Goal: Communication & Community: Answer question/provide support

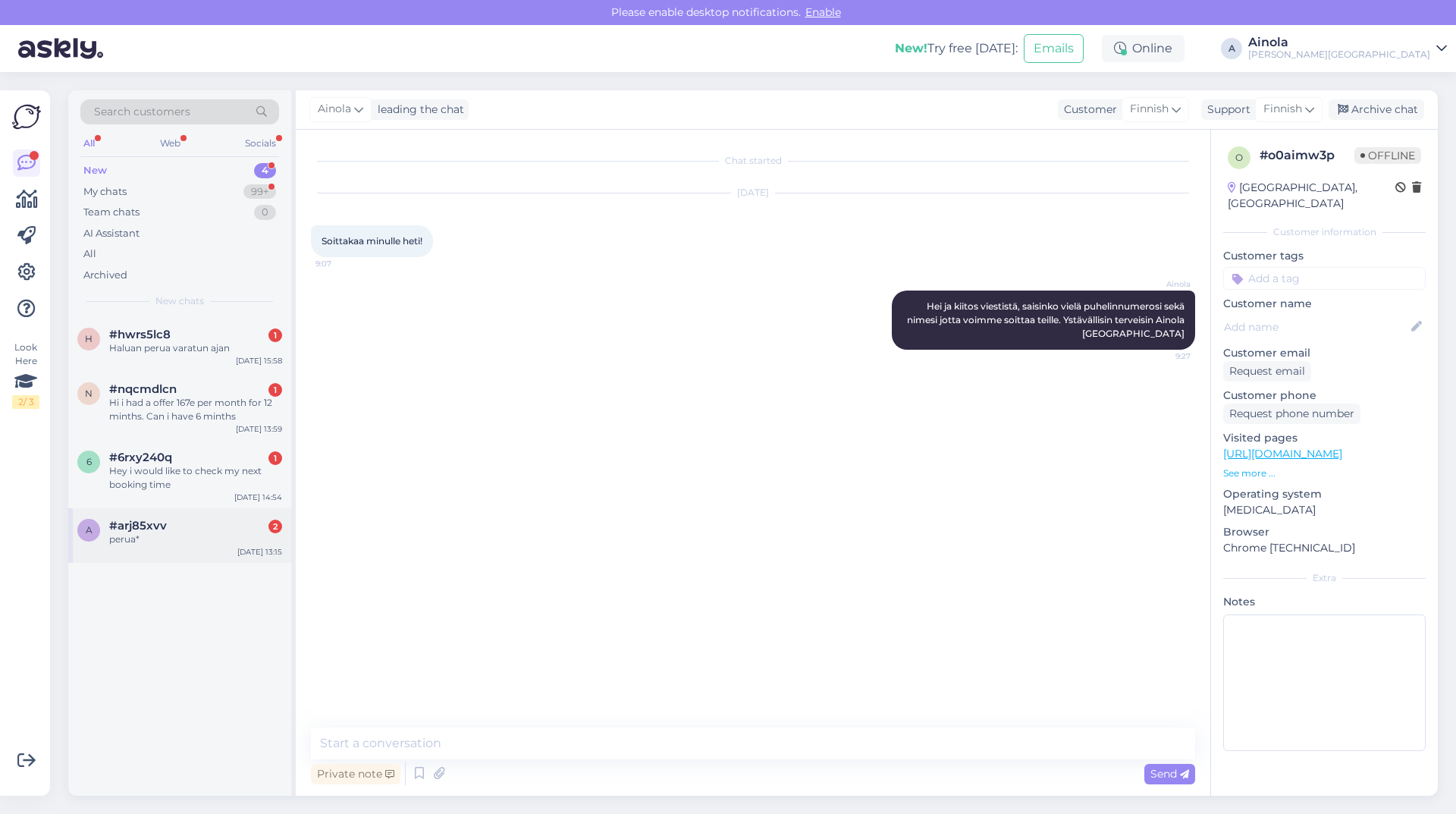
click at [200, 525] on div "#arj85xvv 2" at bounding box center [195, 526] width 173 height 14
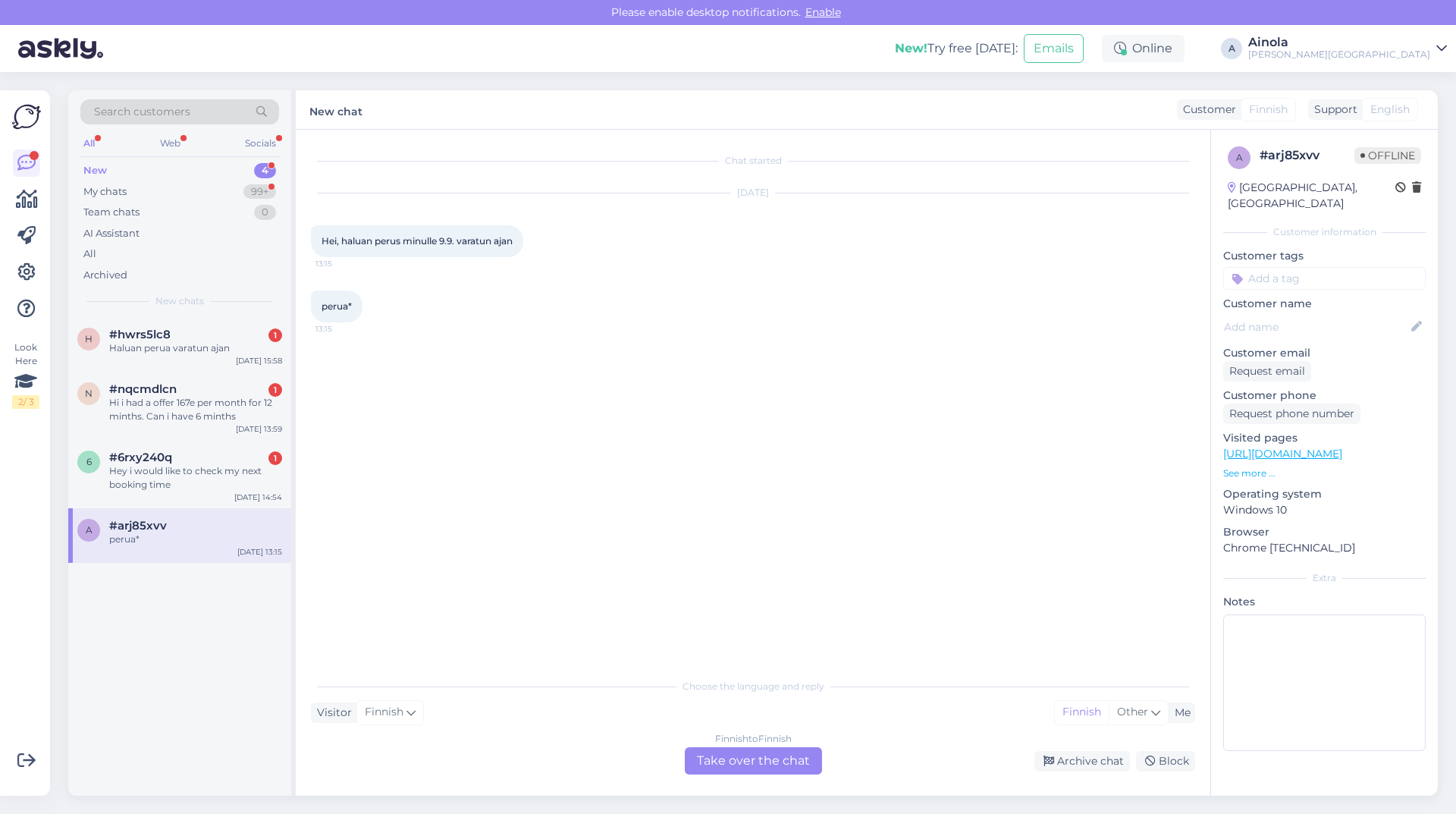
click at [737, 768] on div "Finnish to Finnish Take over the chat" at bounding box center [754, 761] width 137 height 27
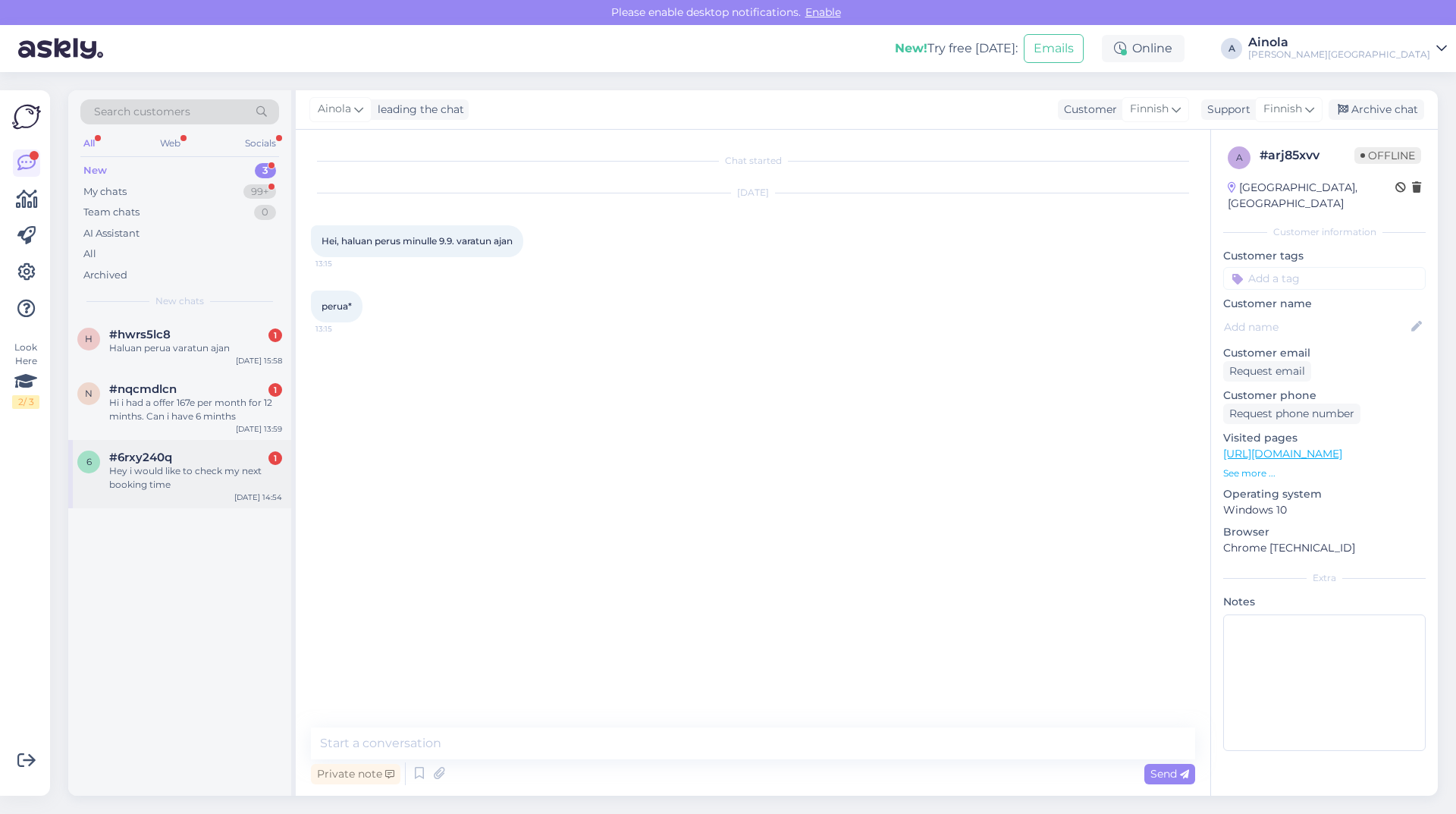
click at [194, 456] on div "#6rxy240q 1" at bounding box center [195, 458] width 173 height 14
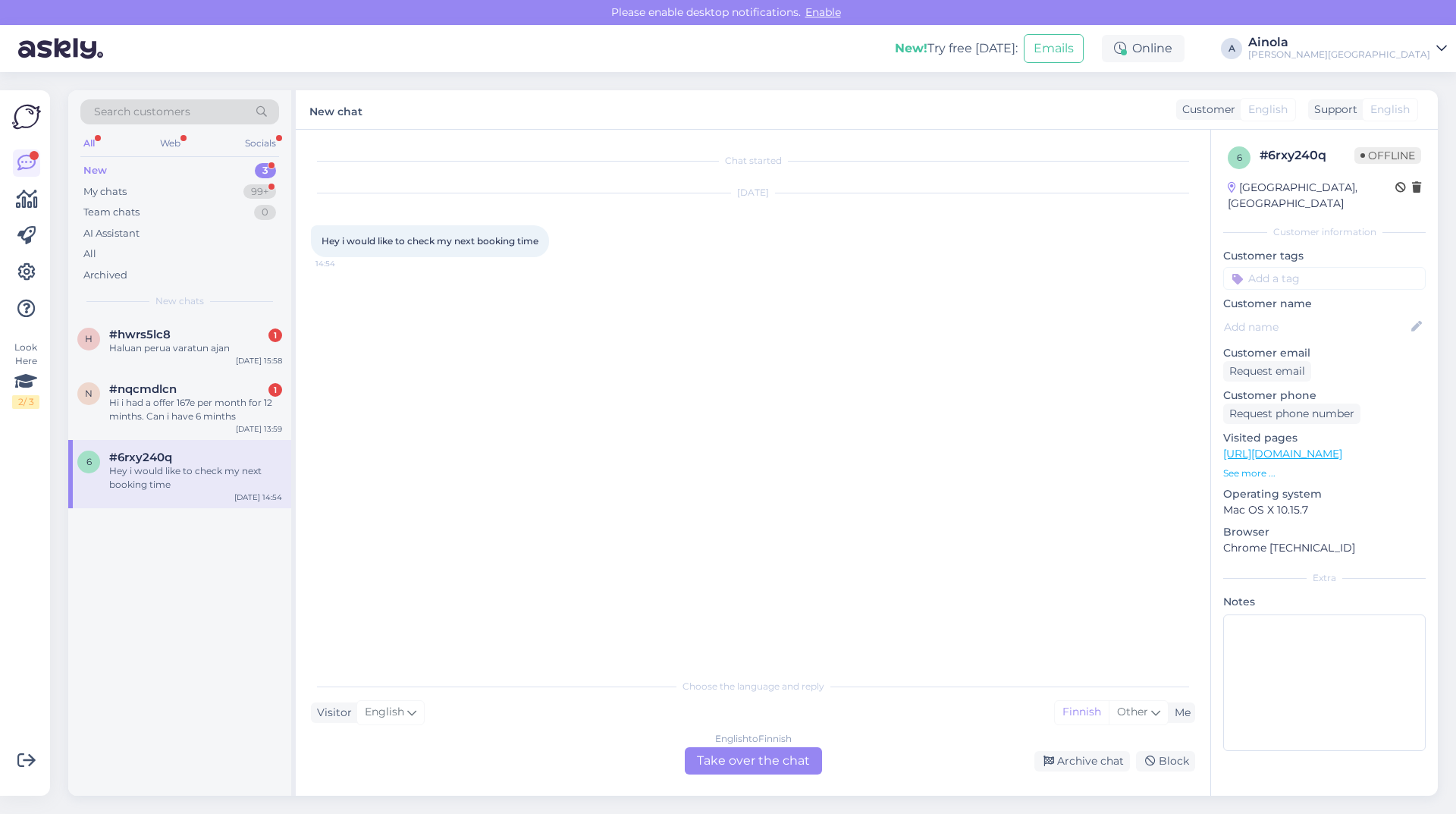
click at [705, 777] on div "Chat started [DATE] Hey i would like to check my next booking time 14:54 Choose…" at bounding box center [753, 463] width 914 height 666
click at [709, 760] on div "English to Finnish Take over the chat" at bounding box center [754, 761] width 137 height 27
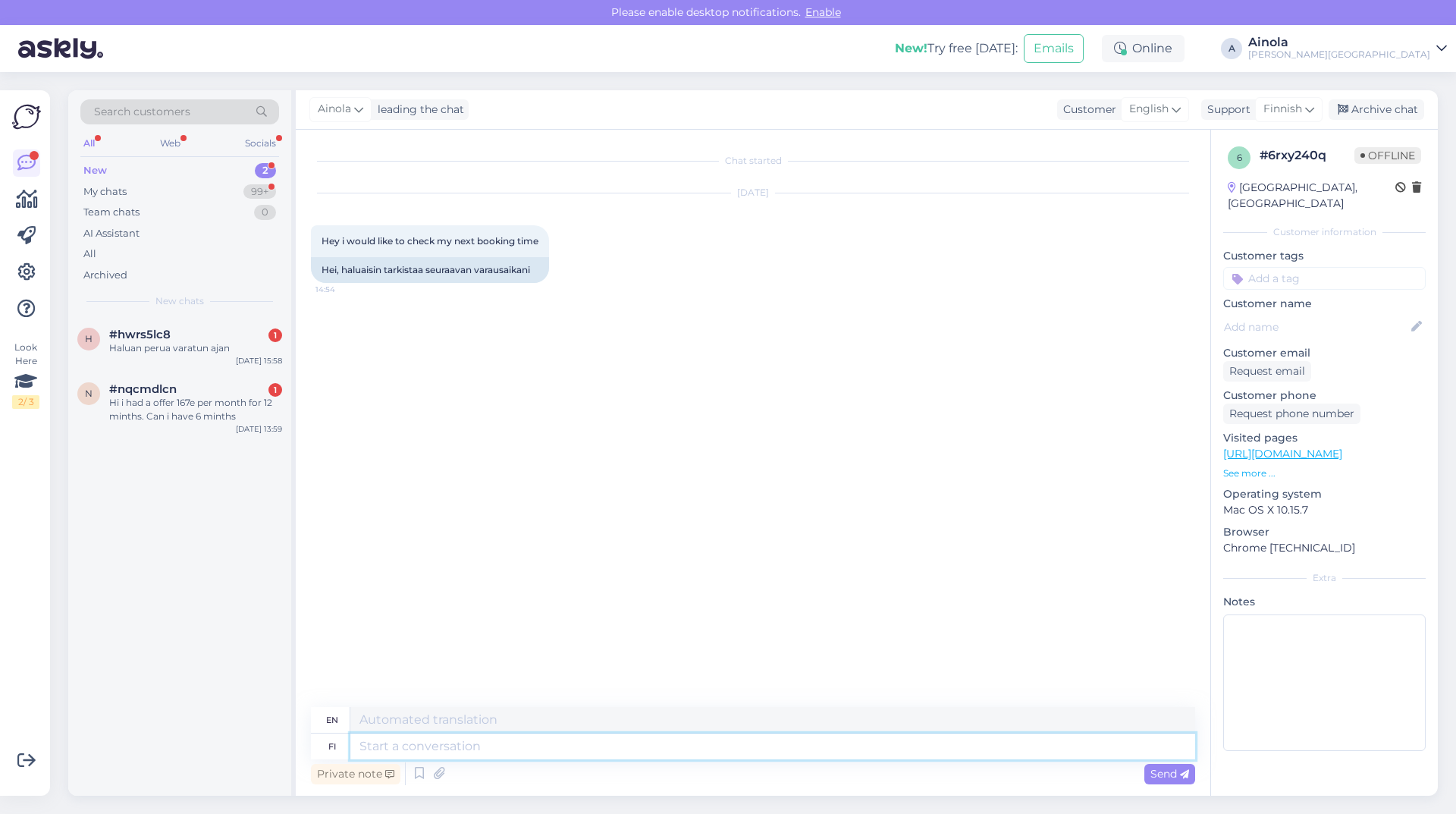
click at [424, 747] on textarea at bounding box center [772, 746] width 845 height 26
type textarea "Hei,"
type textarea "Hello,"
type textarea "Hei, saisinko puhel"
type textarea "Hey, can I have"
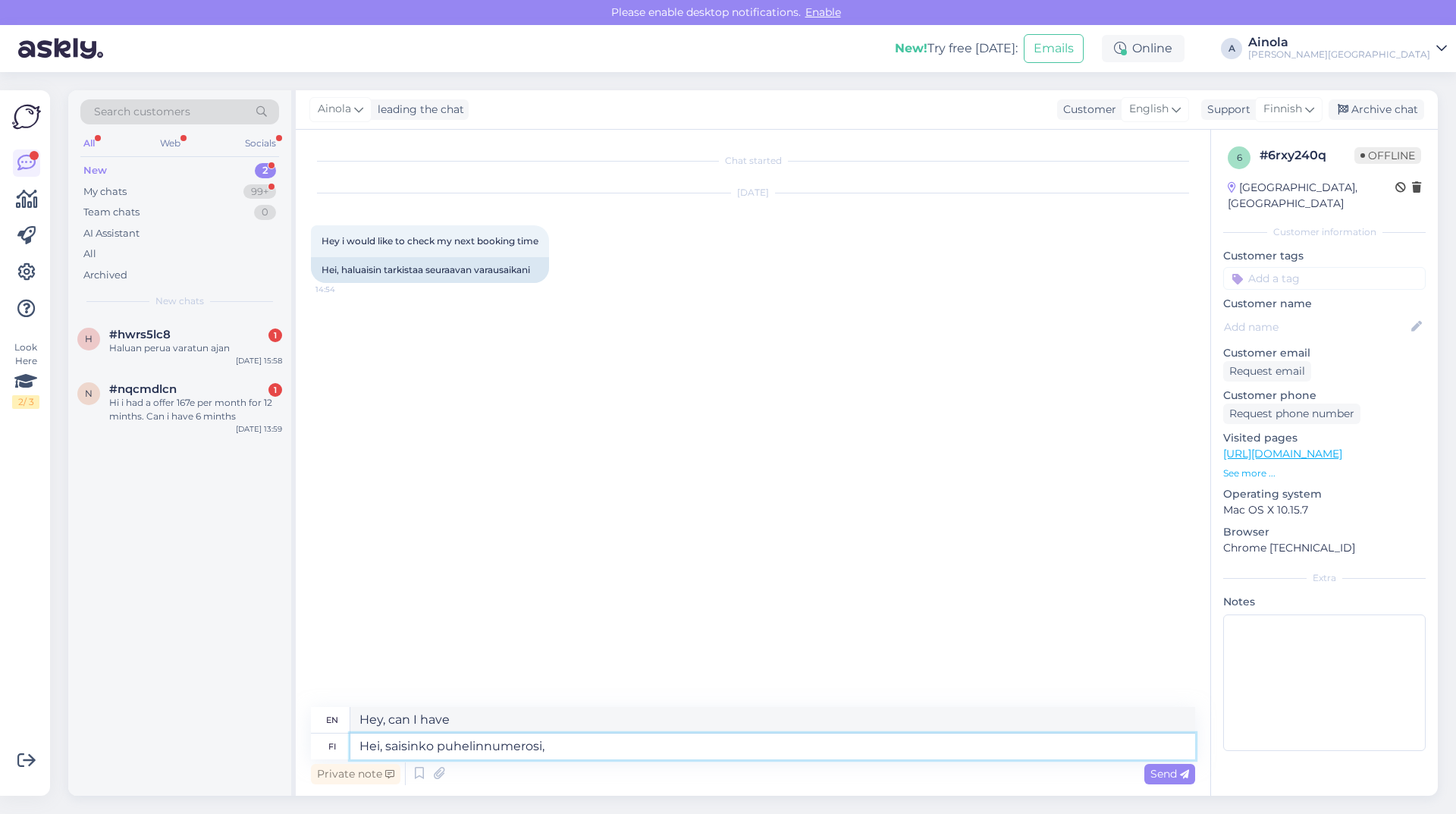
type textarea "Hei, saisinko puhelinnumerosi,"
type textarea "Hi, can I have your phone number?"
type textarea "Hei, saisinko puhelinnumerosi, [PERSON_NAME]"
type textarea "Hi, could I have your phone number so I can"
type textarea "Hei, saisinko puhelinnumerosi, jotta voin tarkistaa ai"
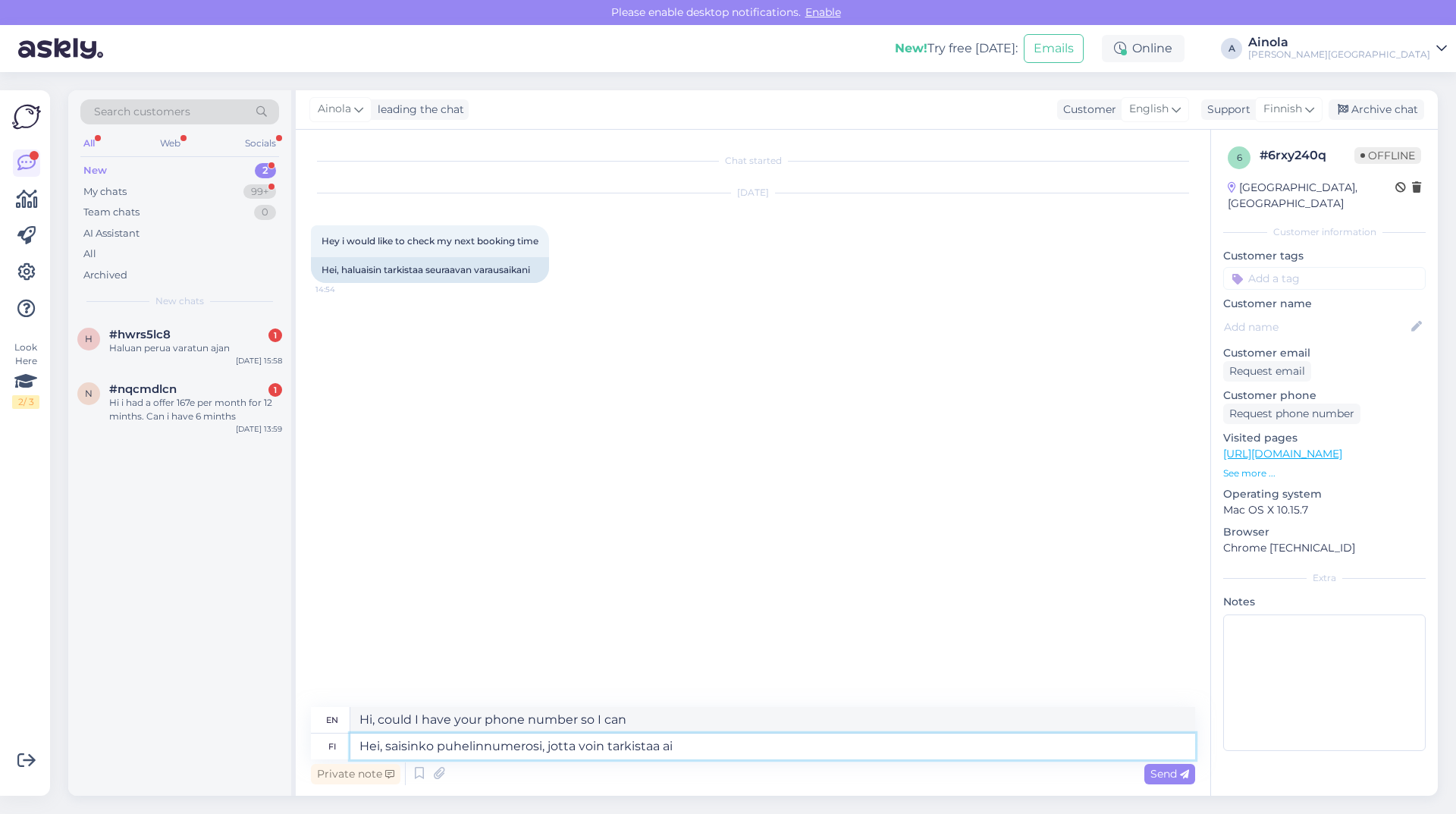
type textarea "Hi, could I have your phone number so I can check?"
type textarea "Hei, saisinko puhelinnumerosi, jotta voin tarkistaa aikasi"
type textarea "Hi, could I have your phone number so I can check your hours?"
click at [661, 744] on textarea "Hei, saisinko puhelinnumerosi, jotta voin tarkistaa aikasi" at bounding box center [772, 746] width 845 height 26
type textarea "Hei, saisinko puhelinnumerosi, jotta voin tarkistaa seuraavan aikasi"
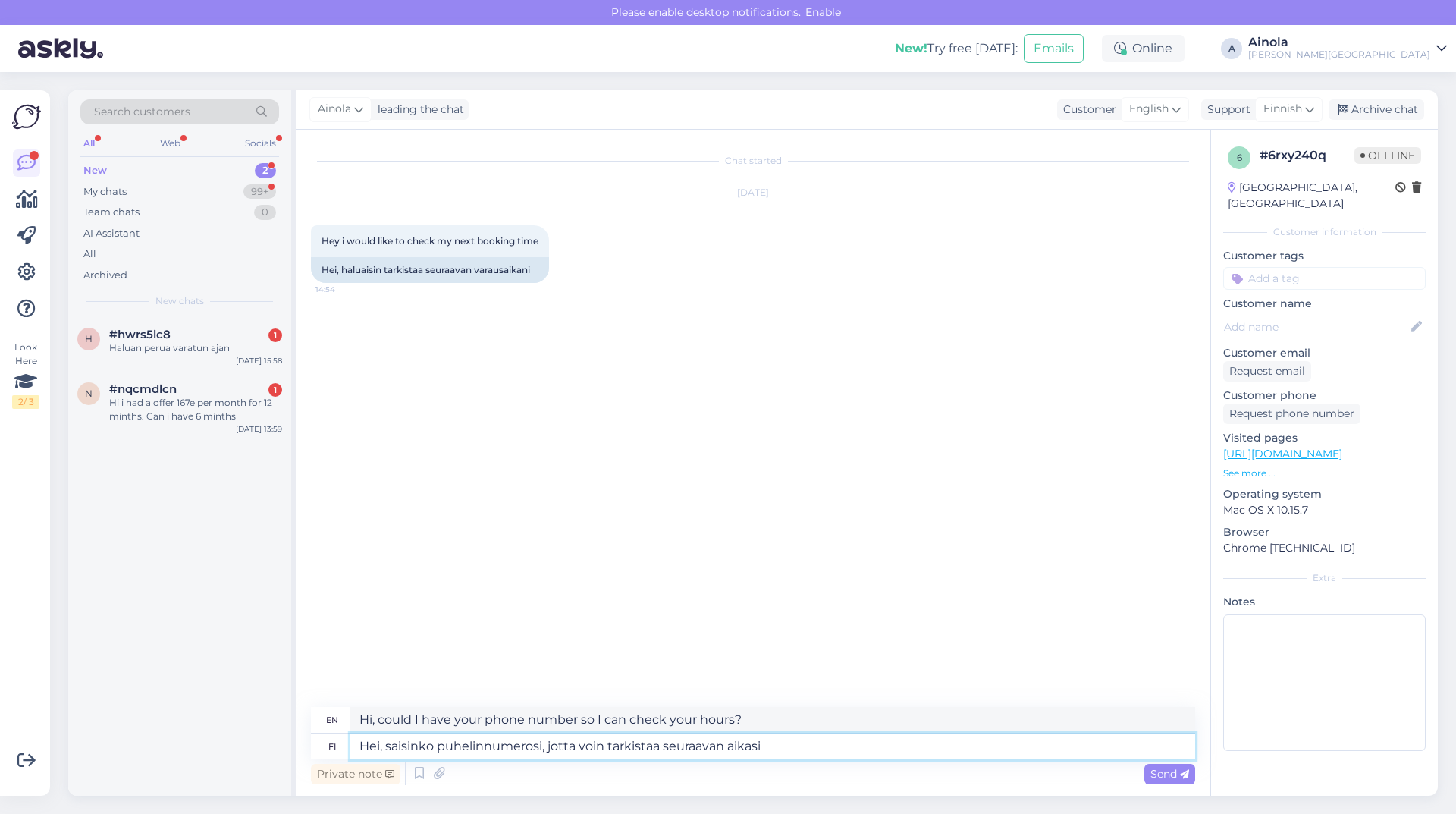
type textarea "Hi, could I have your phone number so I can check your next appointment?"
type textarea "Hei, saisinko puhelinnumerosi, jotta voin tarkistaa seuraavan aikasi"
click at [1165, 769] on span "Send" at bounding box center [1170, 774] width 39 height 14
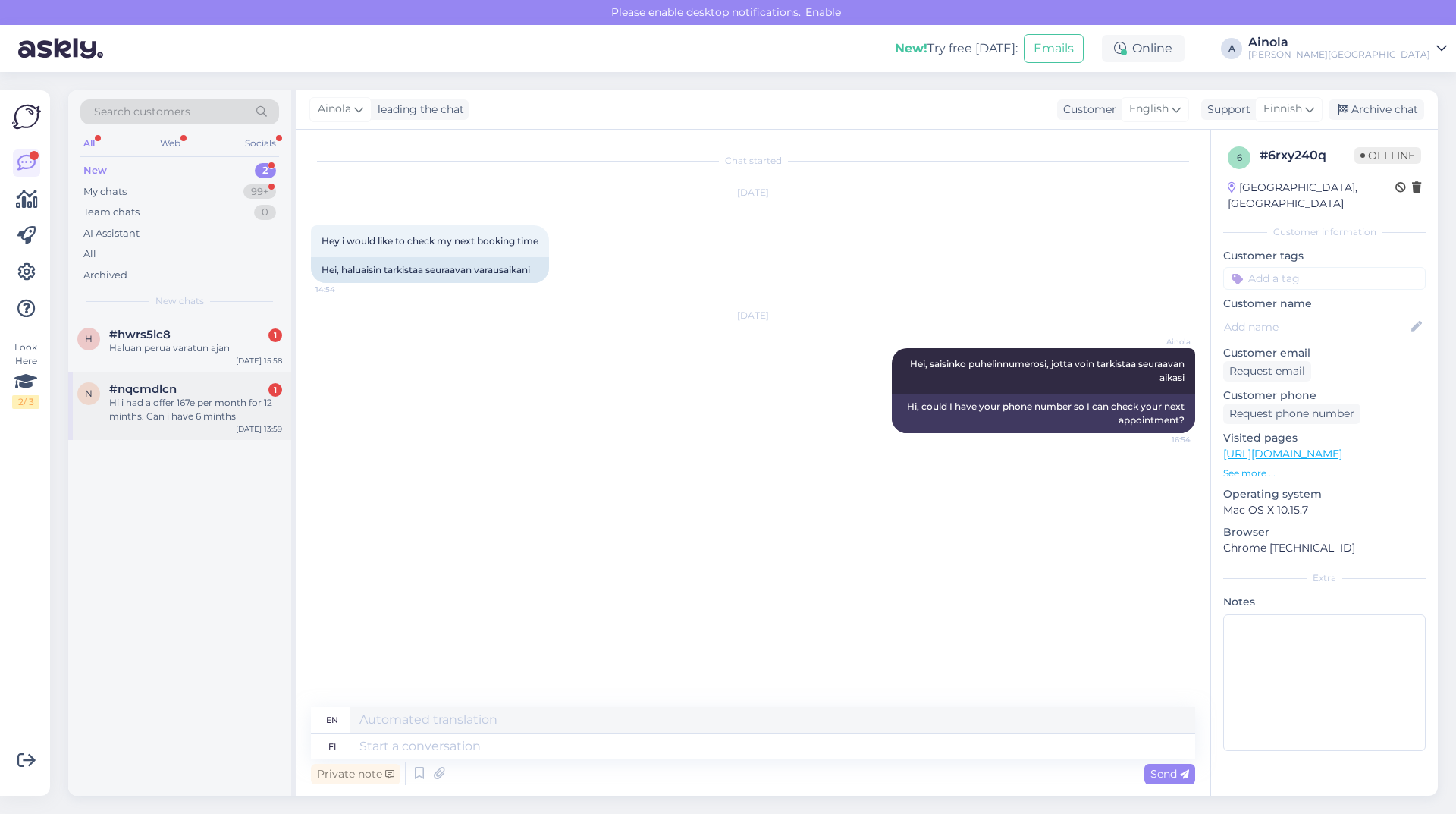
click at [170, 399] on div "Hi i had a offer 167e per month for 12 minths. Can i have 6 minths" at bounding box center [195, 409] width 173 height 27
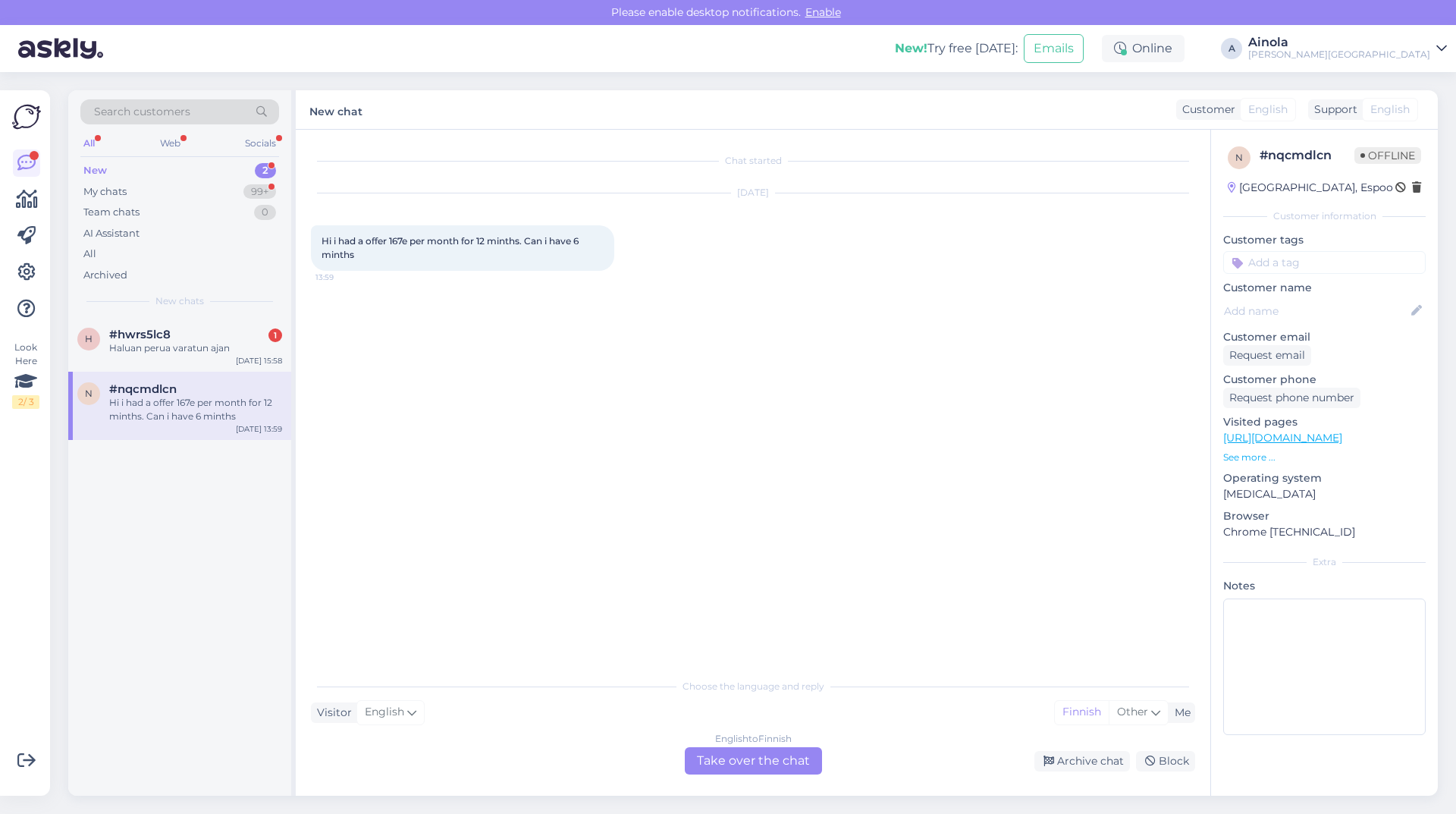
click at [716, 758] on div "English to Finnish Take over the chat" at bounding box center [754, 761] width 137 height 27
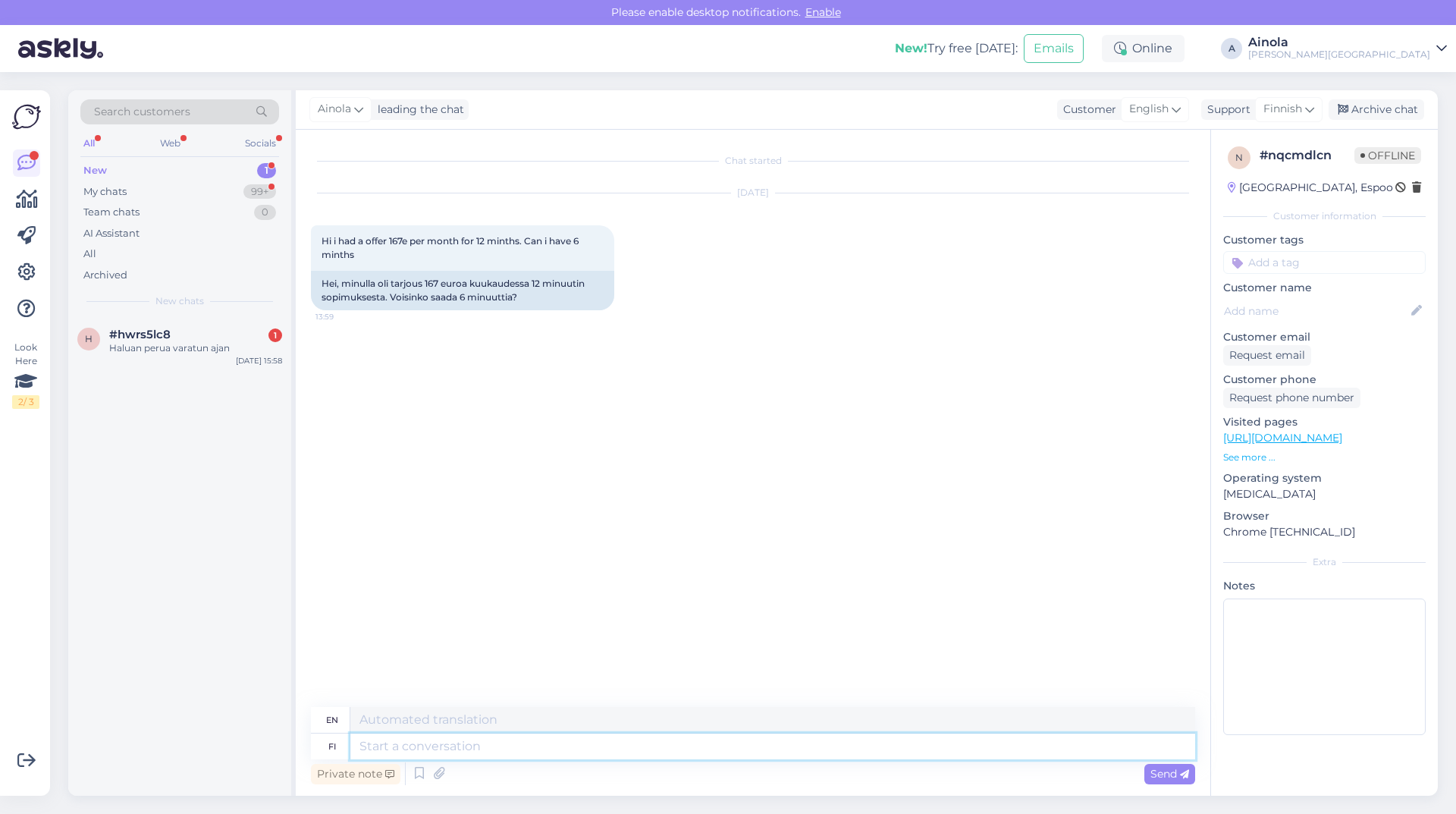
click at [409, 753] on textarea at bounding box center [772, 746] width 845 height 26
type textarea "Hei,"
type textarea "Hello,"
type textarea "Hei, tarkentaisitko"
type textarea "Hi, could you elaborate?"
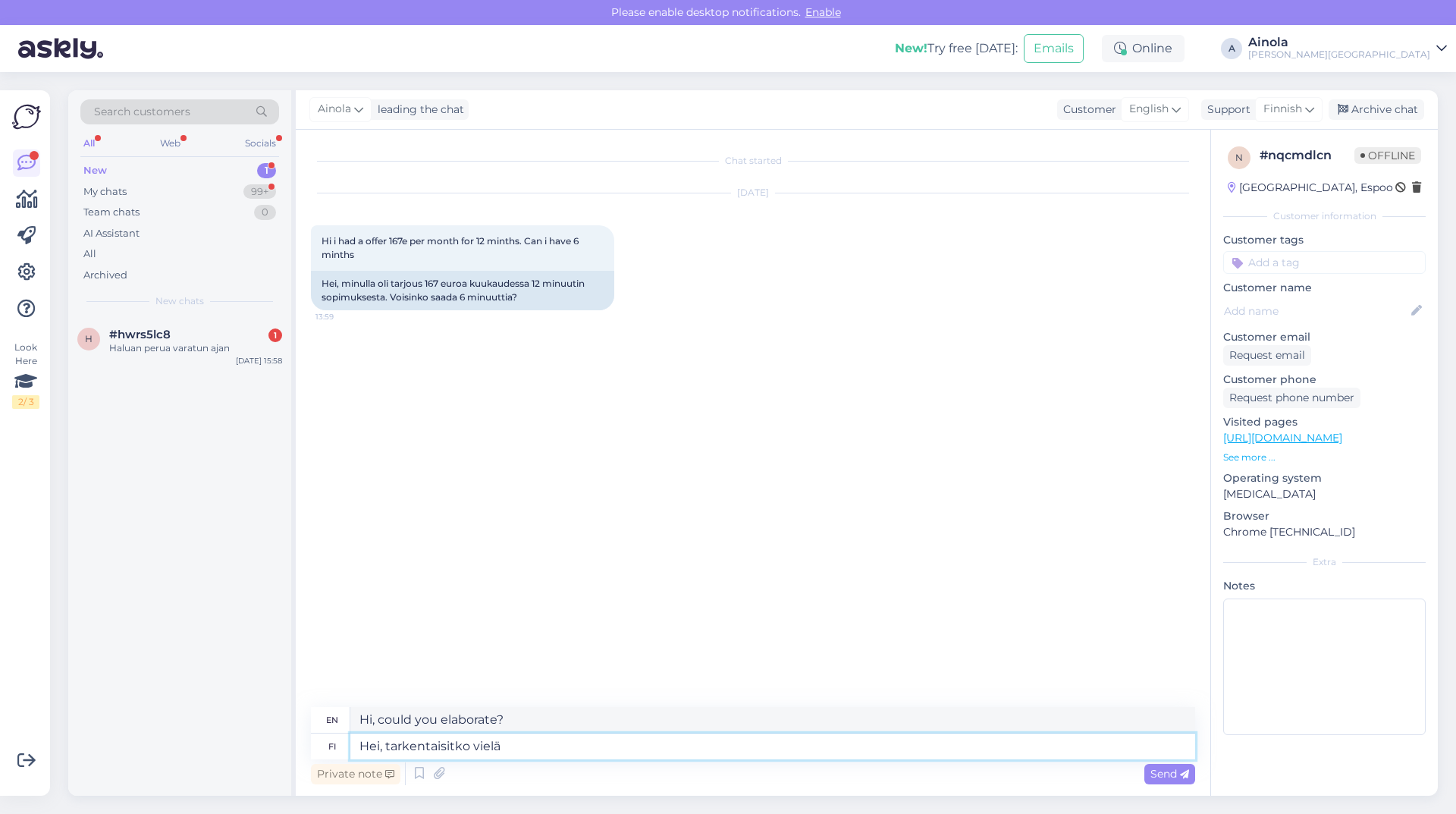
type textarea "Hei, tarkentaisitko vielä m"
type textarea "Hi, could you elaborate further?"
type textarea "Hei, tarkentaisitko vielä mitä t"
type textarea "Hi, could you please clarify what"
type textarea "Hei, tarkentaisitko vielä mitä tarkoitat?"
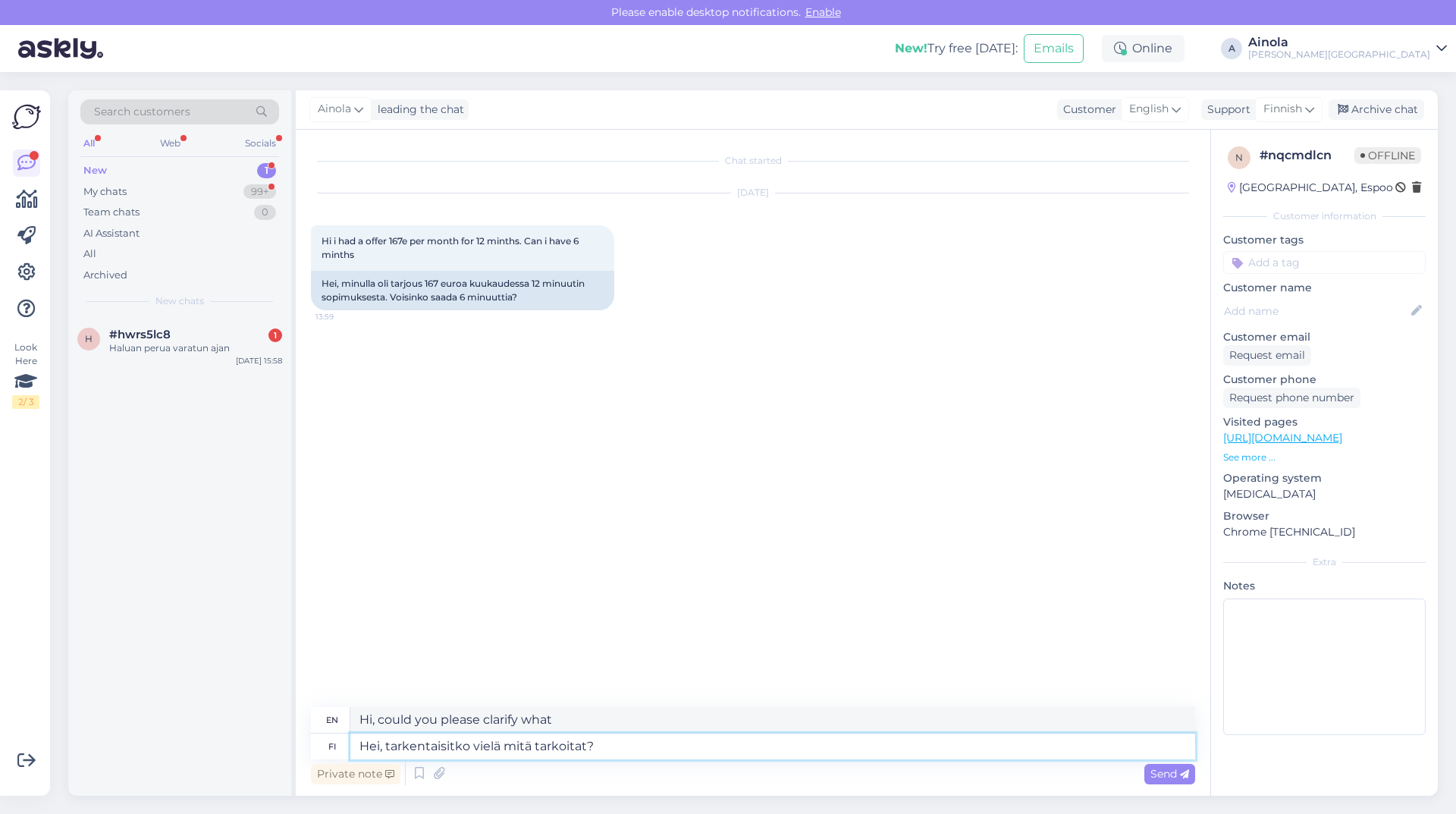
type textarea "Hey, could you elaborate on what you mean?"
type textarea "Hei, tarkentaisitko vielä mitä tarkoitat? Sopimuksen vo"
type textarea "Hi, could you please clarify what you mean? Agreement"
type textarea "Hei, tarkentaisitko vielä mitä tarkoitat? Sopimuksen voi m"
type textarea "Hi, could you please clarify what you mean? The agreement can"
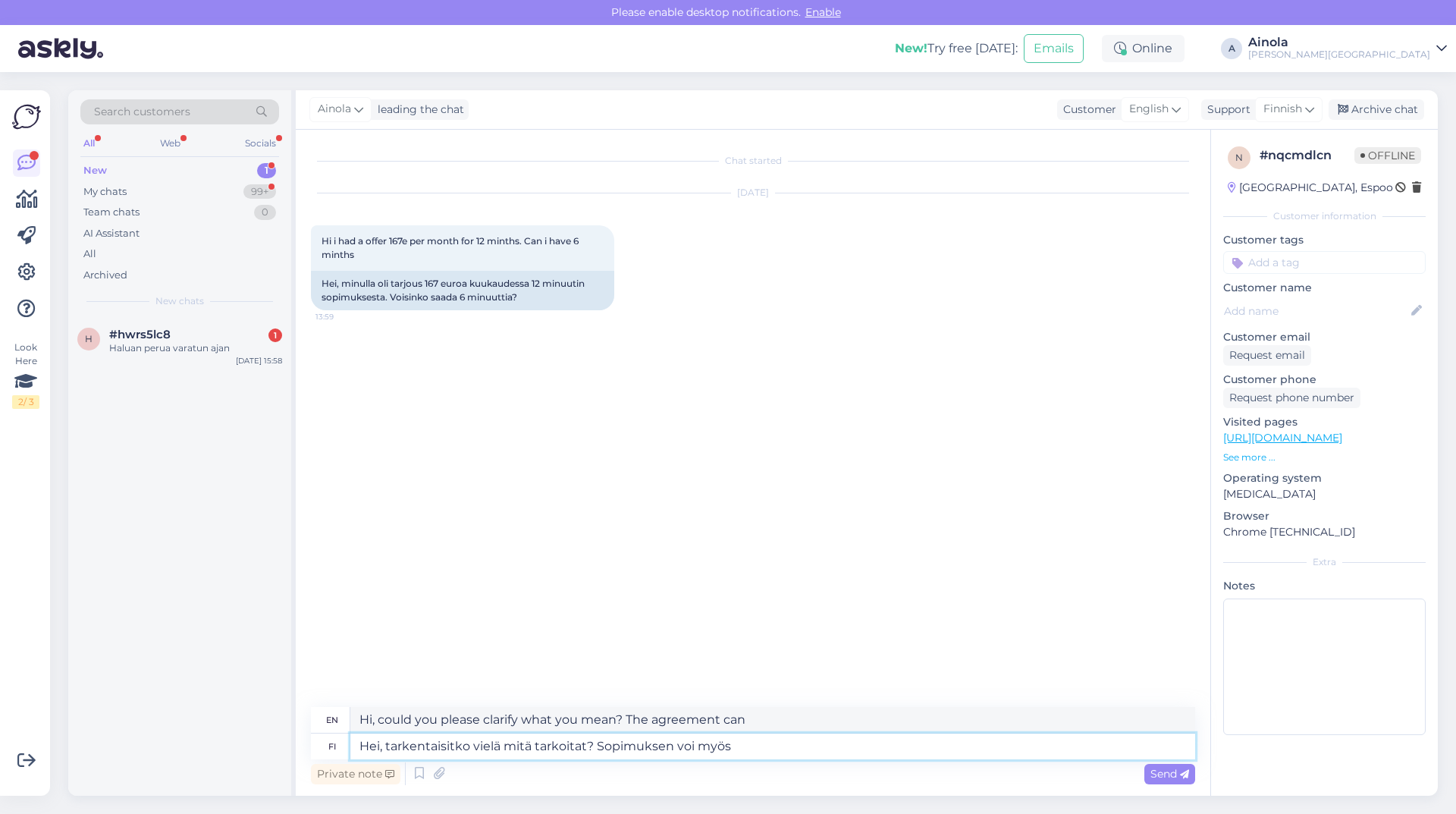
type textarea "Hei, tarkentaisitko vielä mitä tarkoitat? Sopimuksen voi myös"
type textarea "Hi, could you please clarify what you mean? The agreement can also be"
type textarea "Hei, tarkentaisitko vielä mitä tarkoitat? Sopimuksen voi myös maksaa"
type textarea "Hi, could you please clarify what you mean? You can also pay for the contract"
type textarea "Hei, tarkentaisitko vielä mitä tarkoitat? Sopimuksen voi myös maksaa nopeammalla"
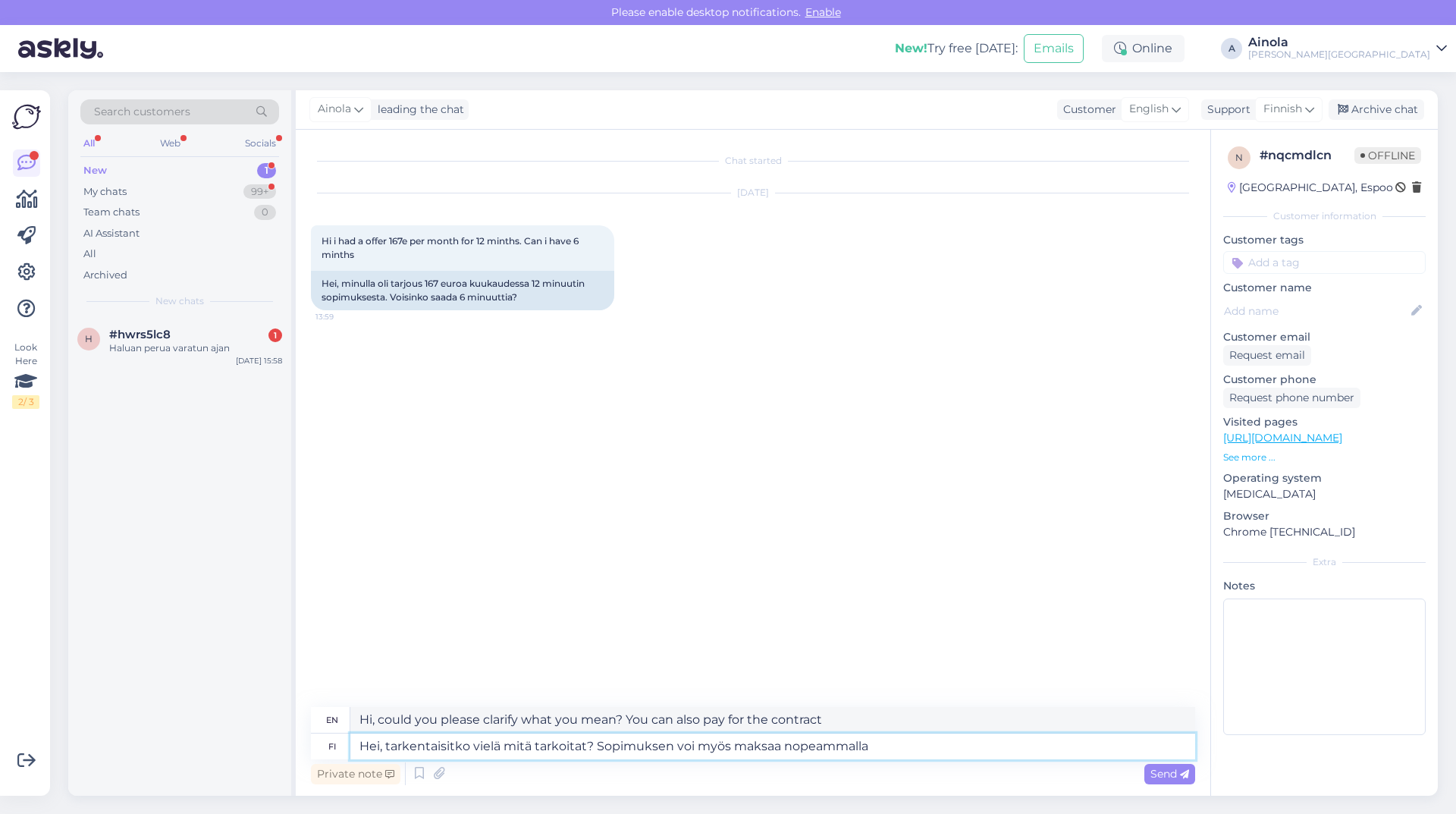
type textarea "Hi, could you please clarify what you mean? You can also pay the contract faste…"
type textarea "Hei, tarkentaisitko vielä mitä tarkoitat? Sopimuksen voi myös maksaa nopeammall…"
type textarea "Hi, could you please clarify what you mean? The contract can also be paid off o…"
type textarea "Hei, tarkentaisitko vielä mitä tarkoitat? Sopimuksen voi myös maksaa nopeammall…"
type textarea "Hi, could you please clarify what you mean? The contract can also be paid off o…"
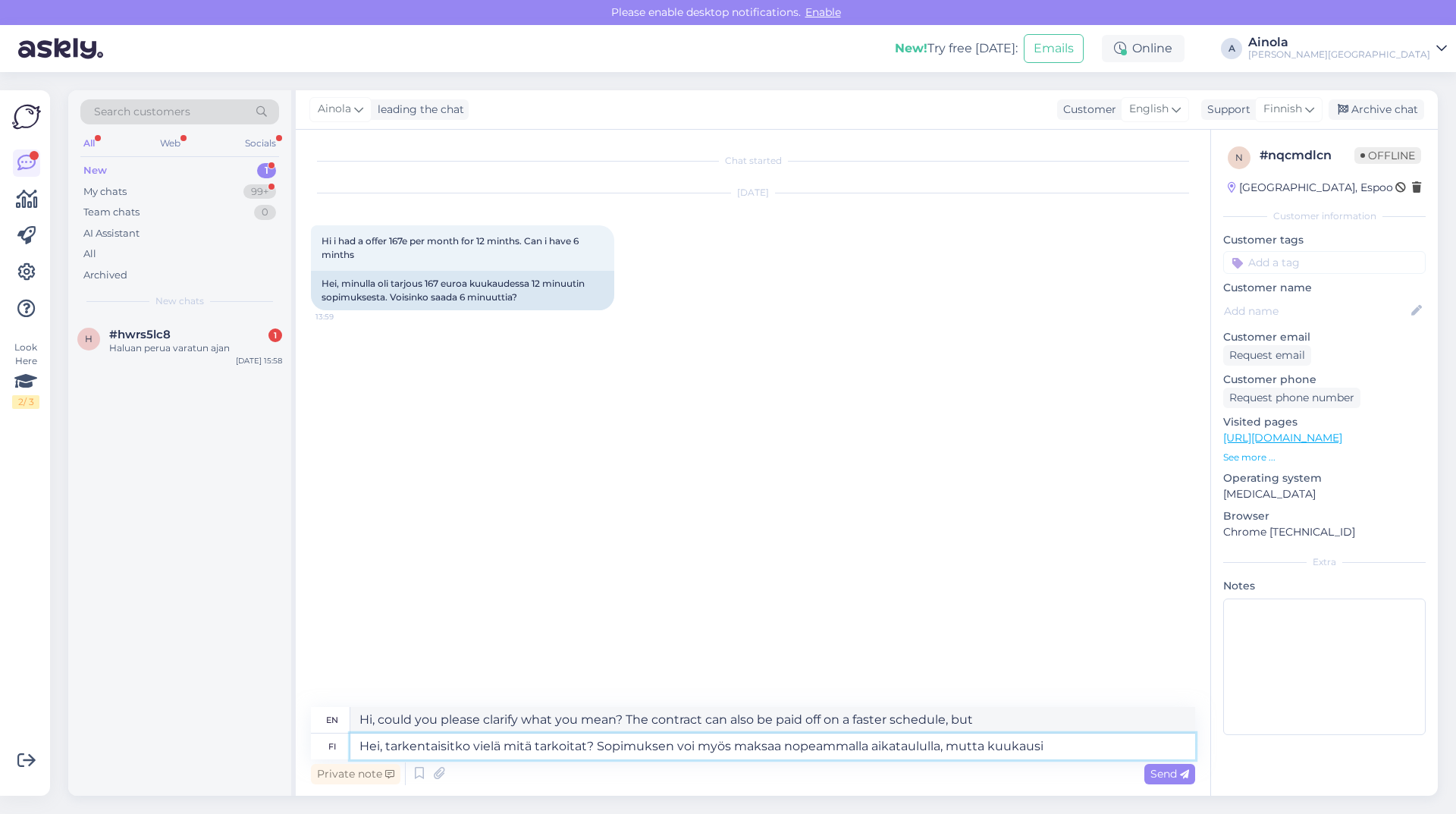
type textarea "Hei, tarkentaisitko vielä mitä tarkoitat? Sopimuksen voi myös maksaa nopeammall…"
type textarea "Hi, could you please clarify what you mean? The contract can also be paid off f…"
type textarea "Hei, tarkentaisitko vielä mitä tarkoitat? Sopimuksen voi myös maksaa nopeammall…"
type textarea "Hi, could you please clarify what you mean? The contract can also be paid off f…"
type textarea "Hei, tarkentaisitko vielä mitä tarkoitat? Sopimuksen voi myös maksaa nopeammall…"
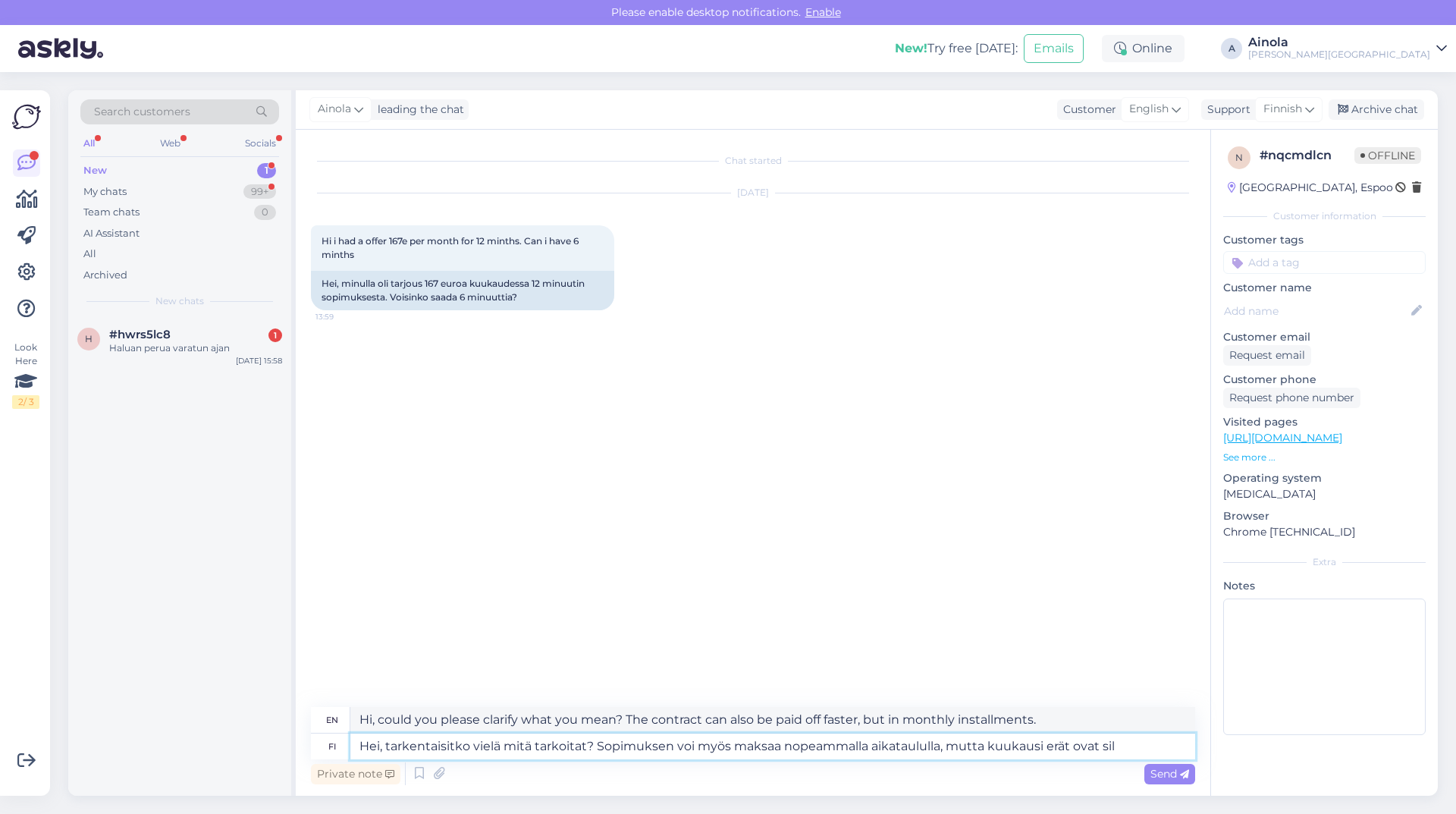
type textarea "Hi, could you please clarify what you mean? The contract can also be paid off f…"
type textarea "Hei, tarkentaisitko vielä mitä tarkoitat? Sopimuksen voi myös maksaa nopeammall…"
type textarea "Hi, could you please clarify what you mean? You can also pay off the contract o…"
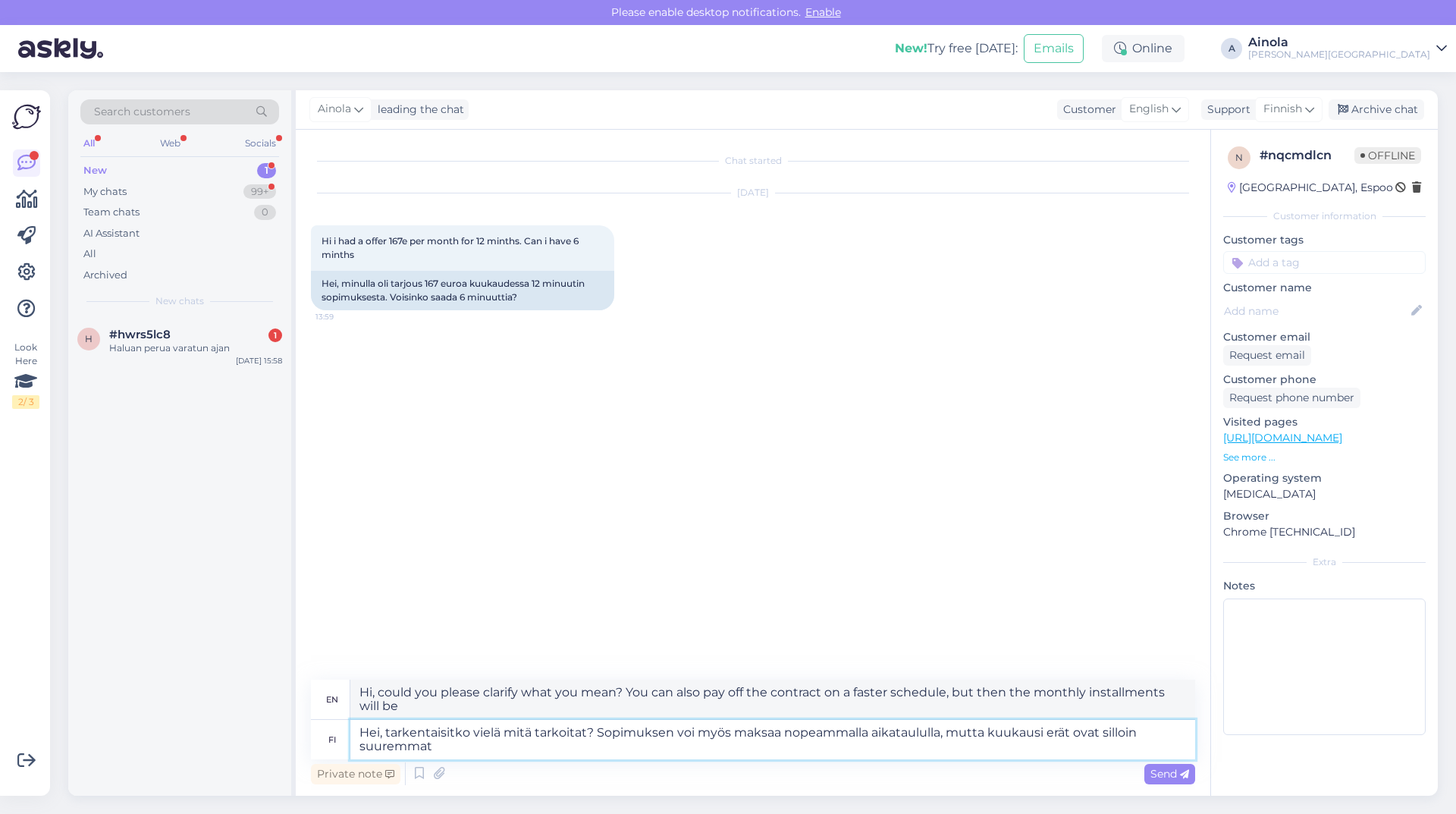
type textarea "Hei, tarkentaisitko vielä mitä tarkoitat? Sopimuksen voi myös maksaa nopeammall…"
type textarea "Hi, could you please clarify what you mean? You can also pay off the contract o…"
type textarea "Hei, tarkentaisitko vielä mitä tarkoitat? Sopimuksen voi myös maksaa nopeammall…"
type textarea "Hi, could you please clarify what you mean? You can also pay off the contract o…"
type textarea "Hei, tarkentaisitko vielä mitä tarkoitat? Sopimuksen voi myös maksaa nopeammall…"
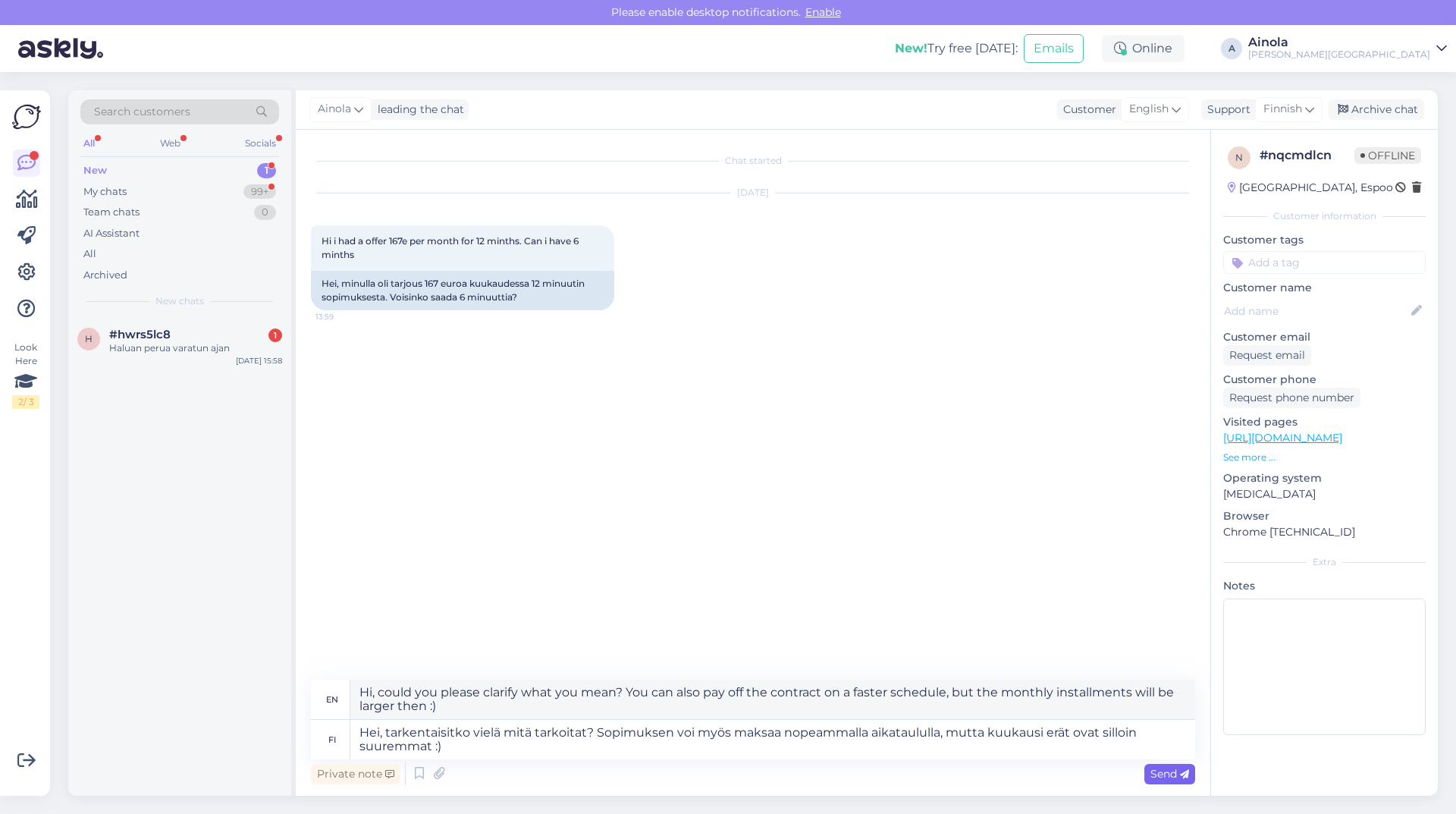
click at [1161, 779] on span "Send" at bounding box center [1170, 774] width 39 height 14
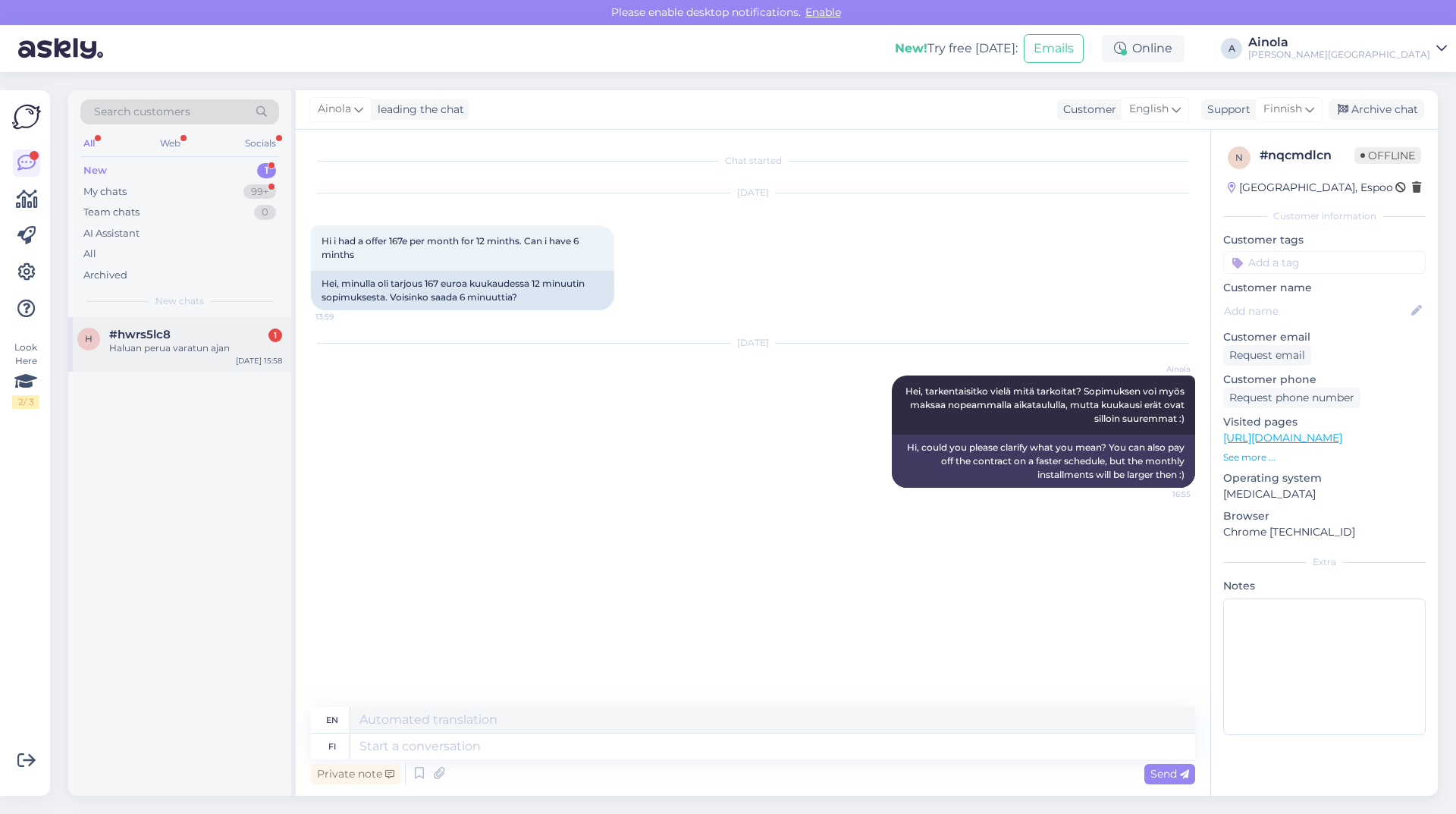
click at [210, 354] on div "Haluan perua varatun ajan" at bounding box center [195, 348] width 173 height 14
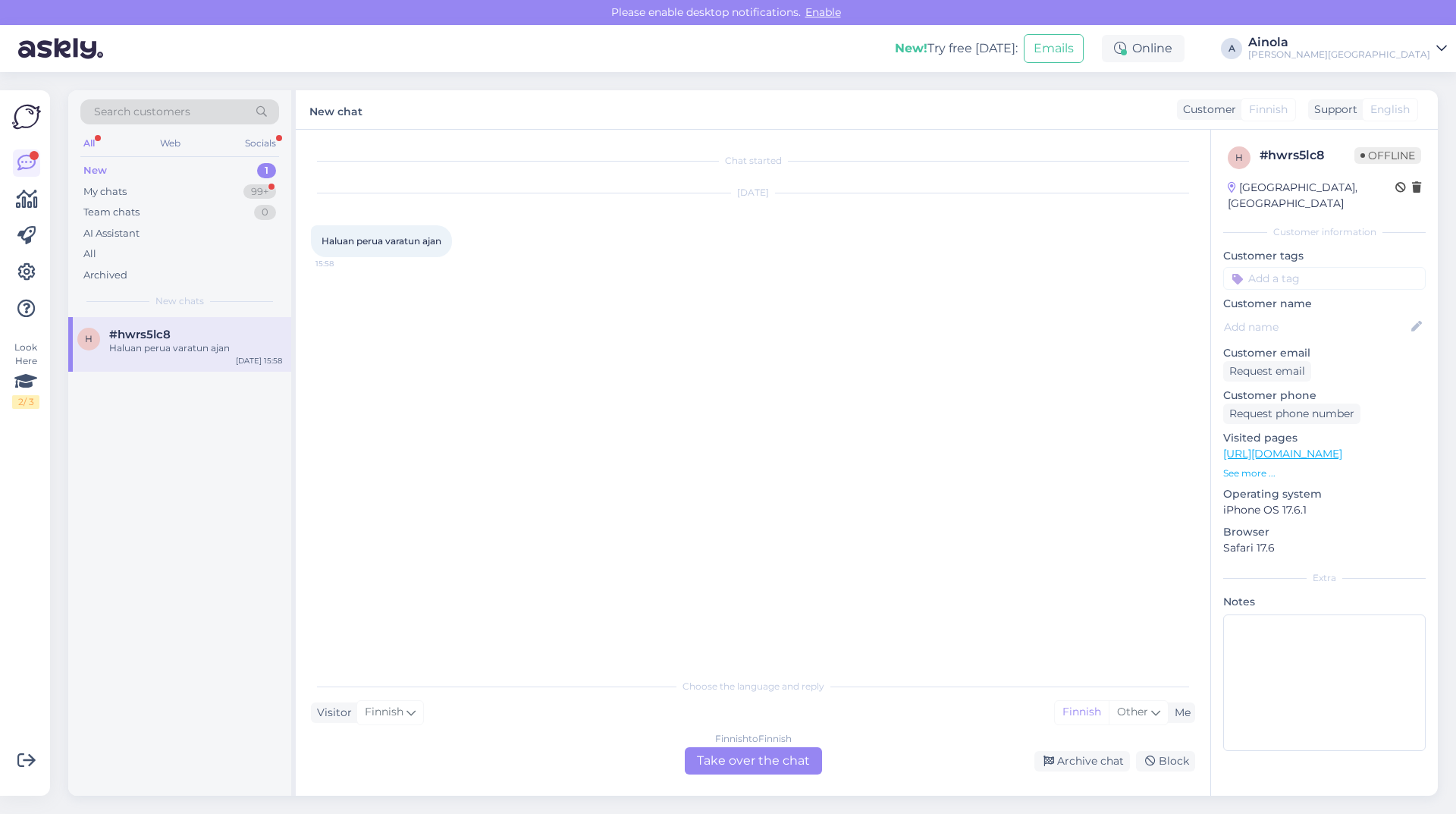
click at [748, 763] on div "Finnish to Finnish Take over the chat" at bounding box center [754, 761] width 137 height 27
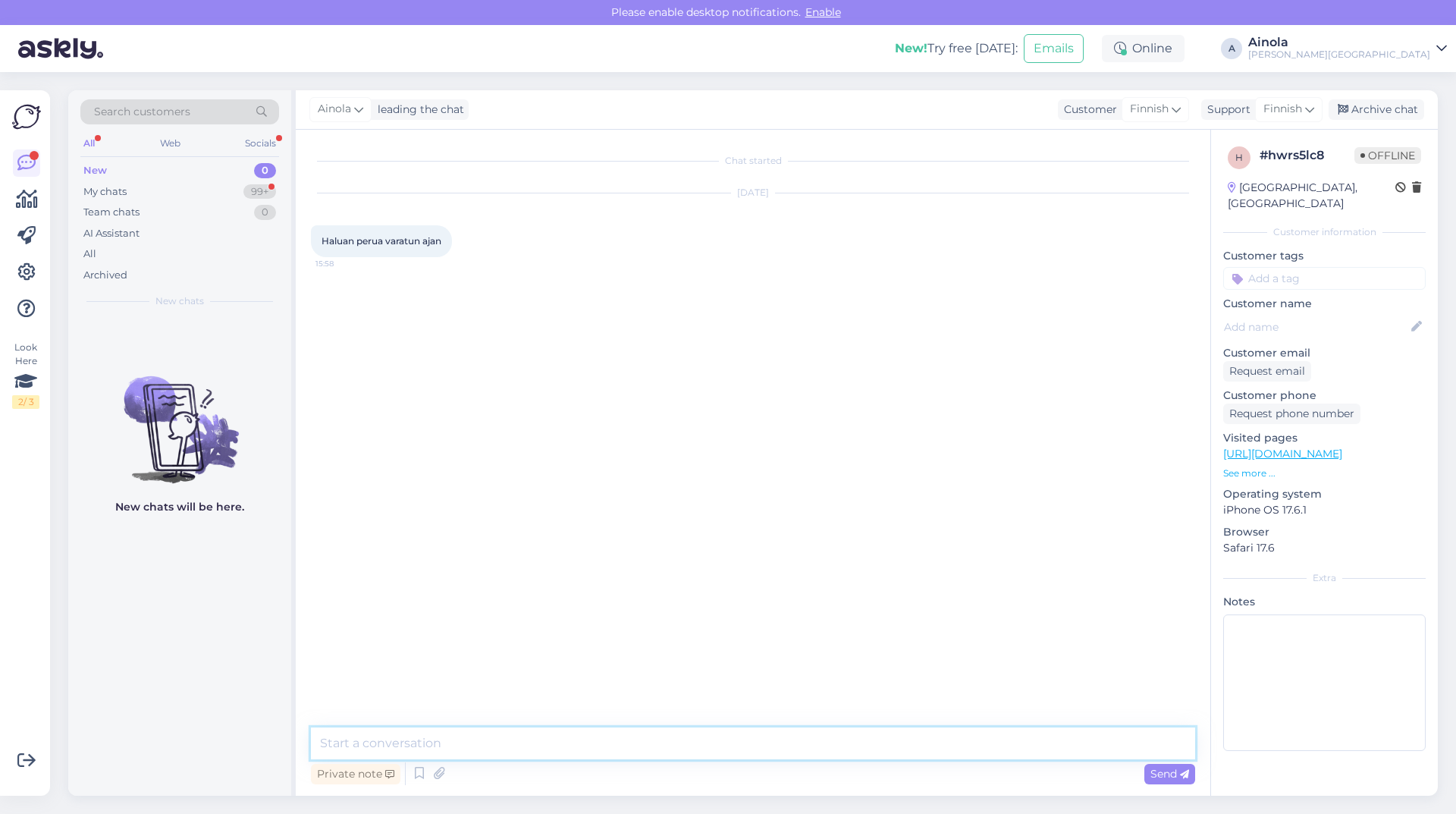
drag, startPoint x: 469, startPoint y: 729, endPoint x: 475, endPoint y: 739, distance: 11.7
click at [471, 734] on textarea at bounding box center [753, 743] width 884 height 32
type textarea "Hei, saisinko puhelinnumerosi, jotta löydän oikean varauksen järjestelmästämme?"
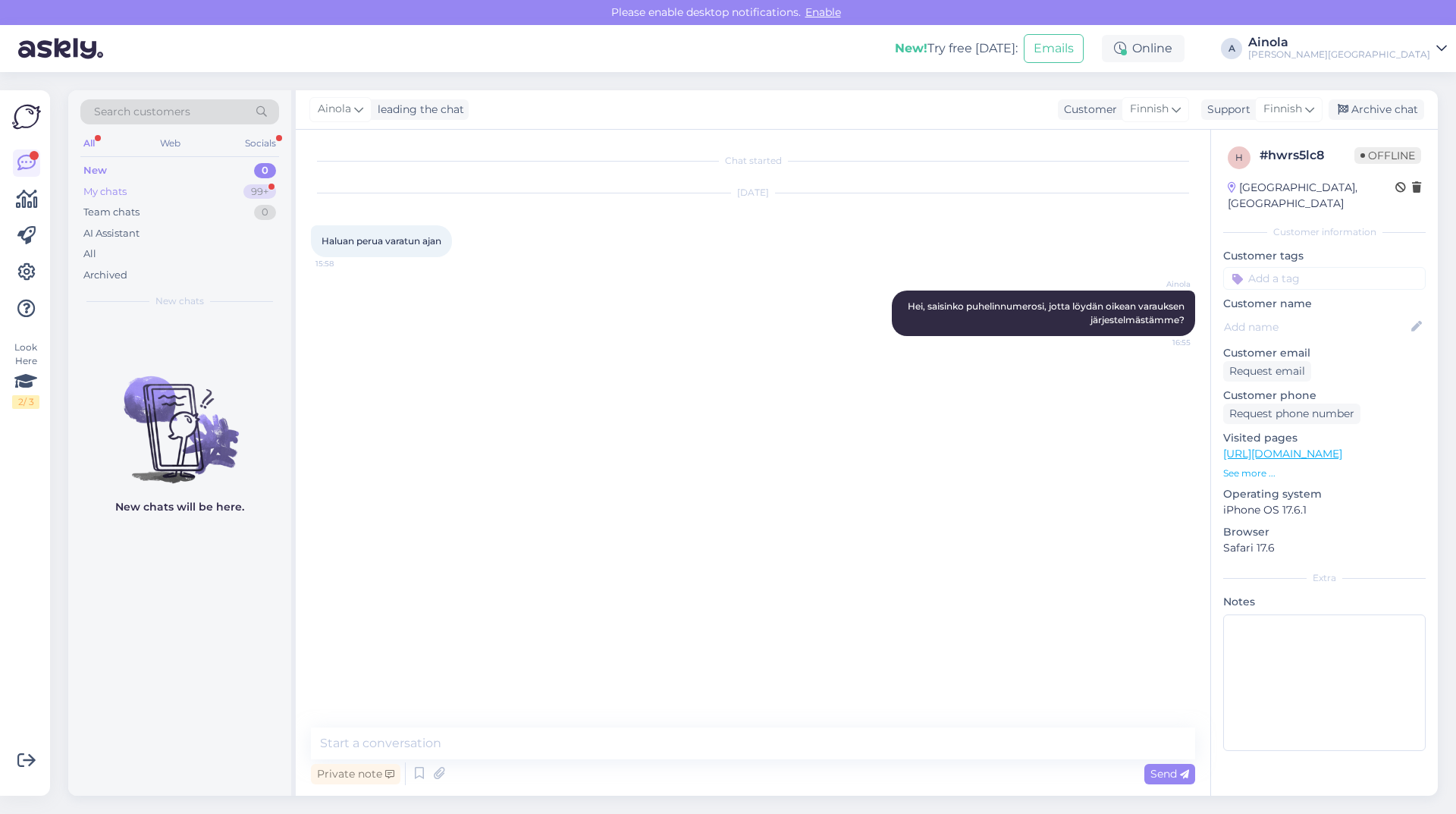
click at [161, 187] on div "My chats 99+" at bounding box center [179, 192] width 198 height 21
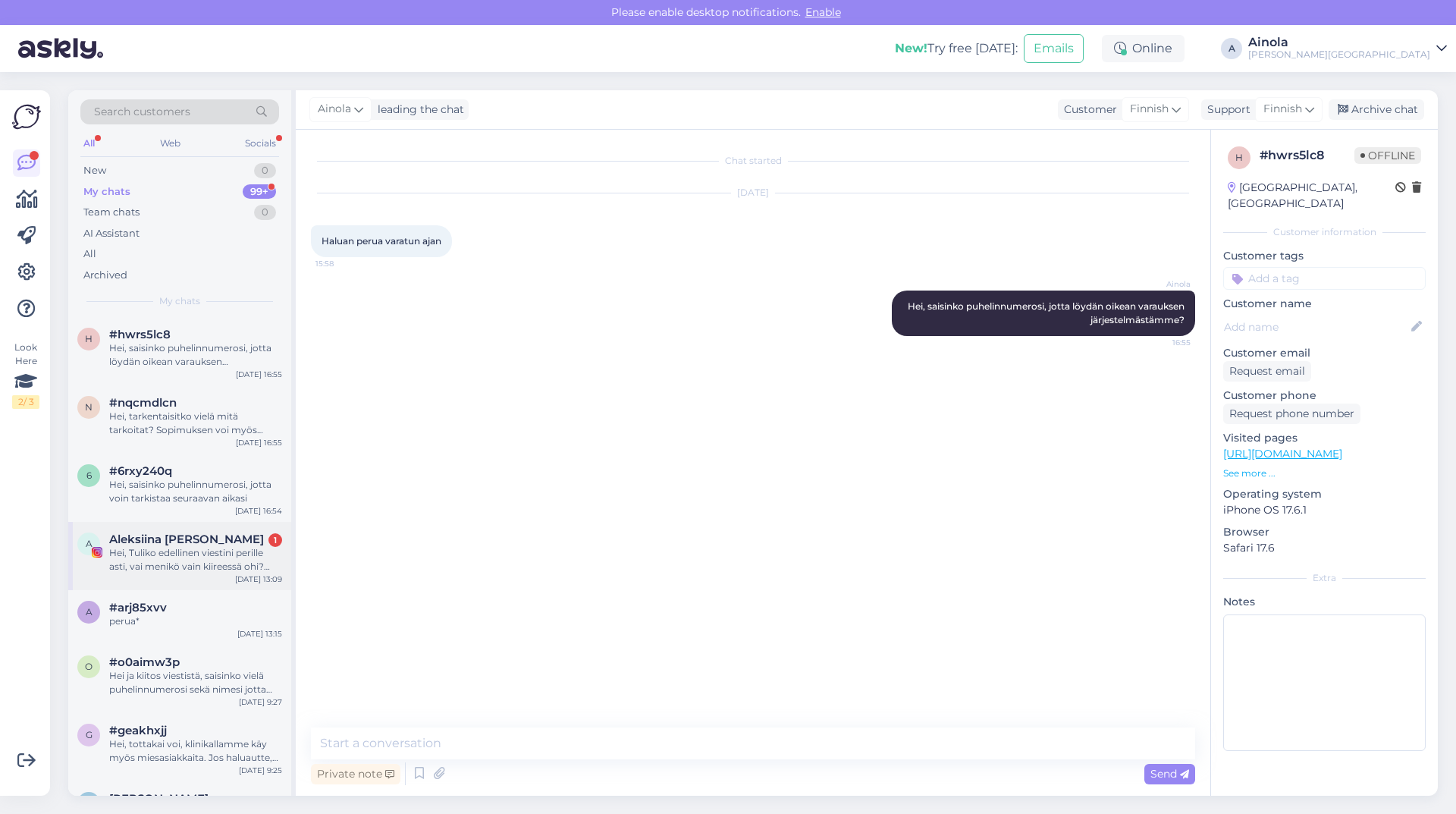
click at [182, 550] on div "Hei, Tuliko edellinen viestini perille asti, vai menikö vain kiireessä ohi? Yst…" at bounding box center [195, 559] width 173 height 27
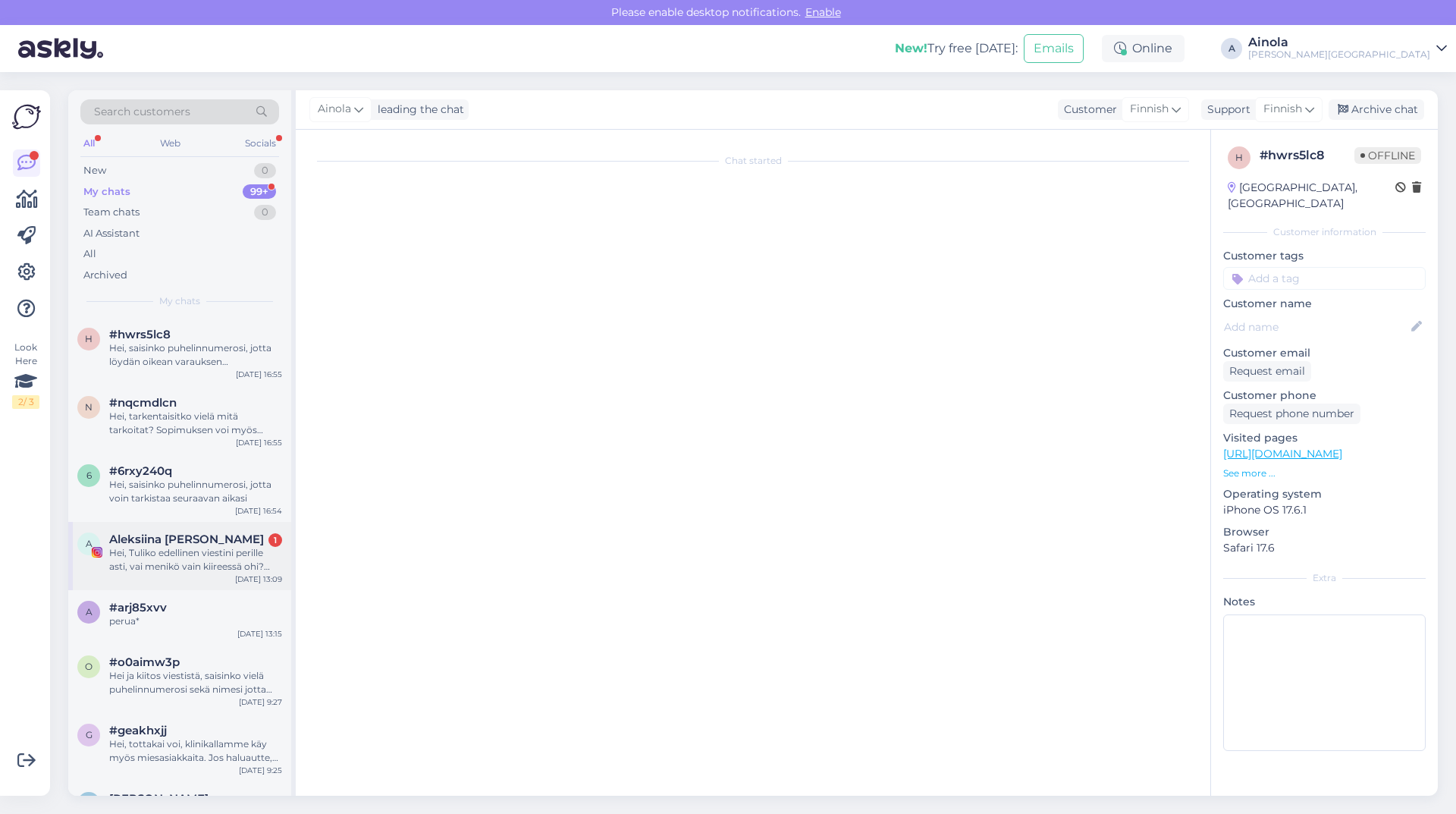
scroll to position [149, 0]
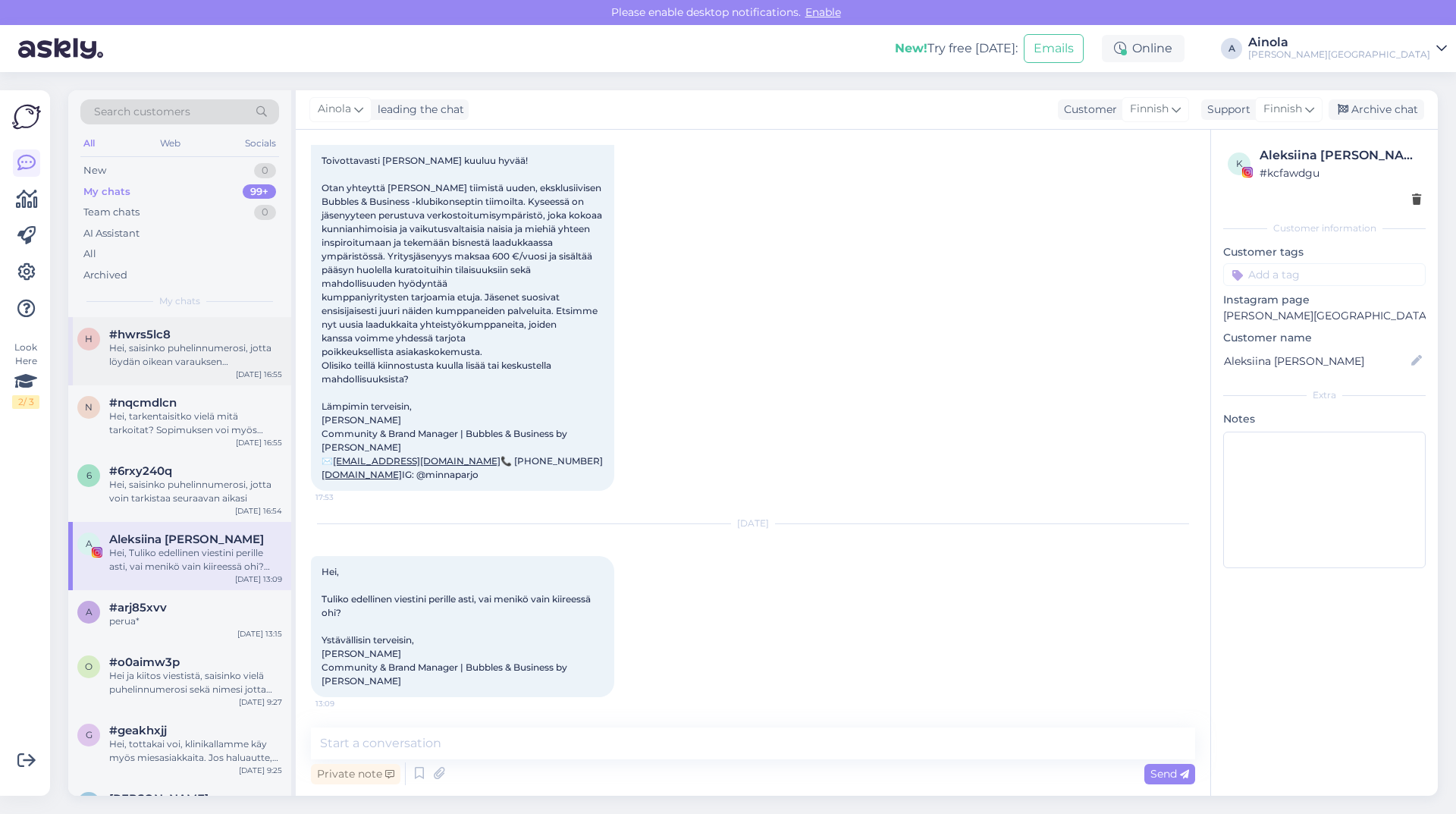
click at [187, 343] on div "Hei, saisinko puhelinnumerosi, jotta löydän oikean varauksen järjestelmästämme?" at bounding box center [195, 355] width 173 height 27
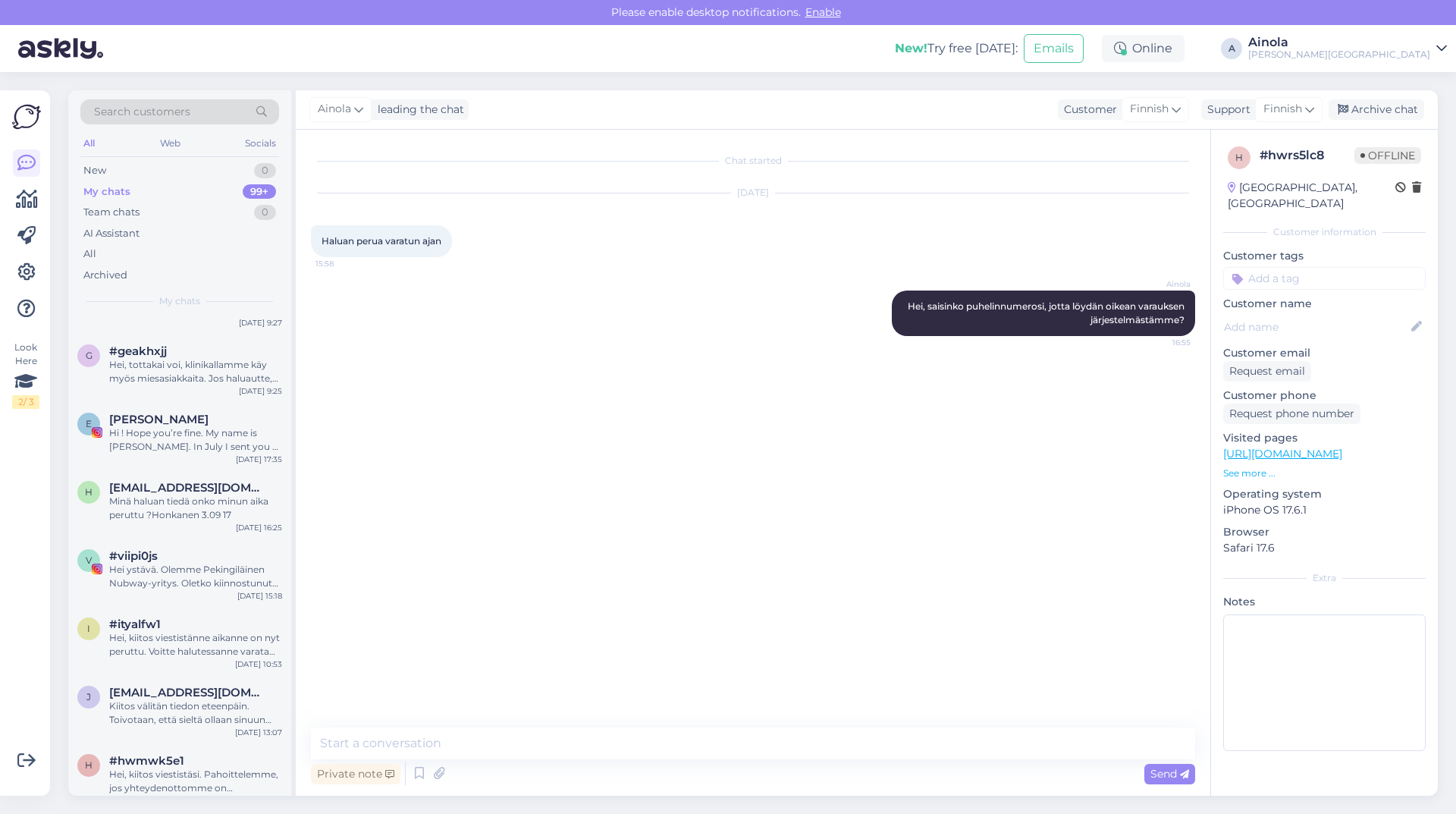
scroll to position [0, 0]
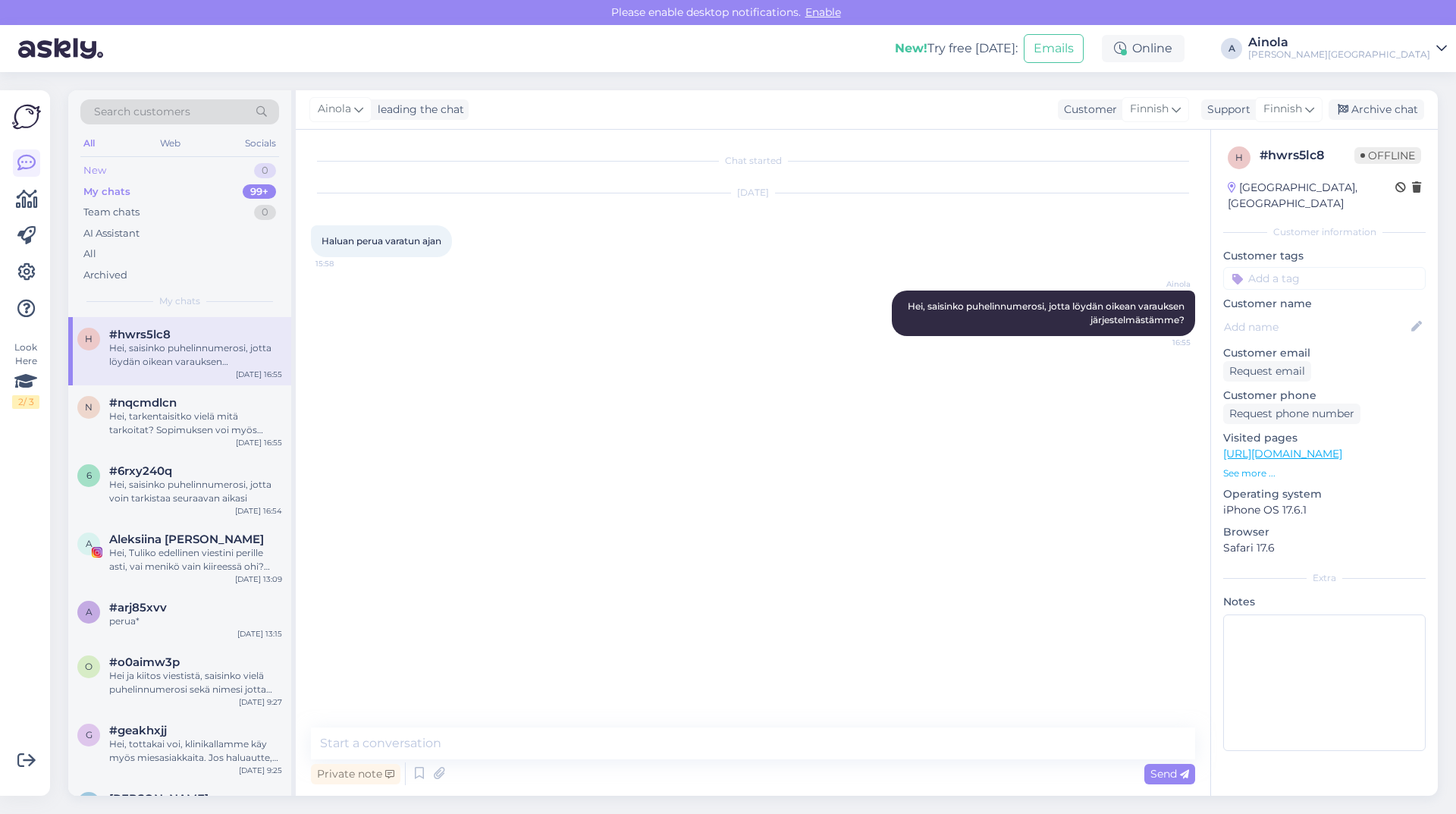
click at [147, 170] on div "New 0" at bounding box center [179, 170] width 198 height 21
